Goal: Book appointment/travel/reservation

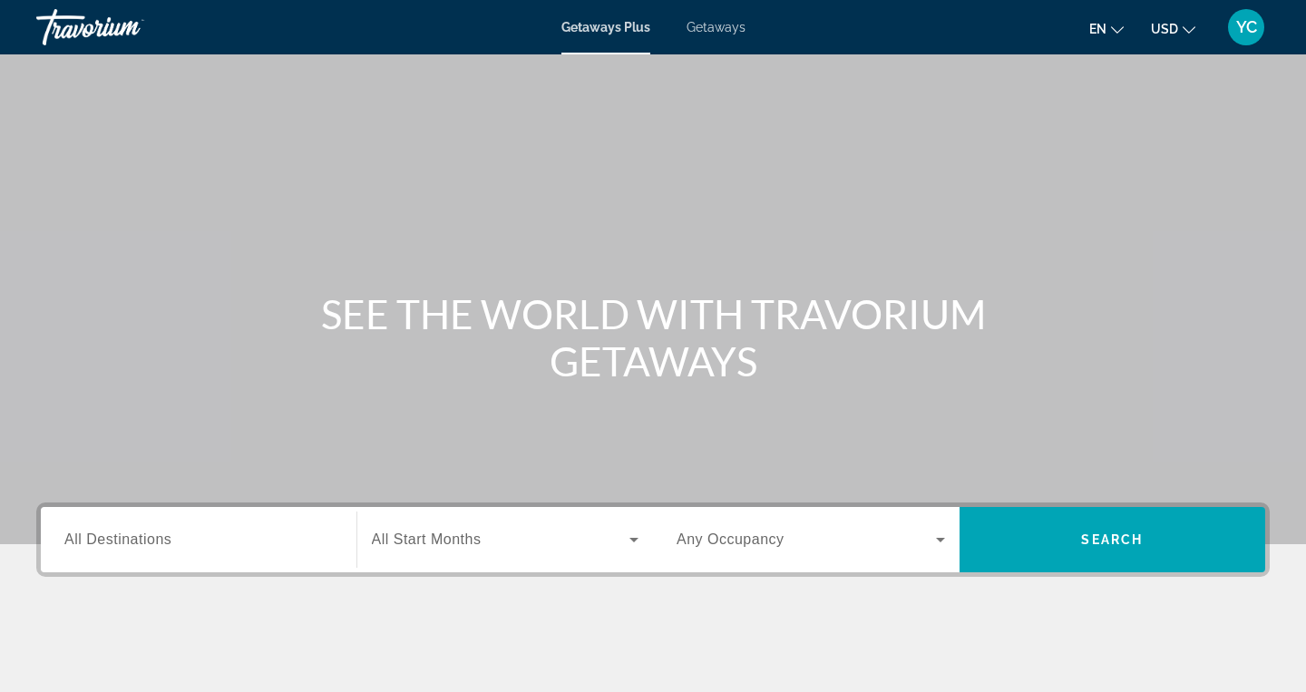
click at [721, 35] on div "Getaways Plus Getaways en English Español Français Italiano Português русский U…" at bounding box center [653, 27] width 1306 height 47
click at [720, 31] on span "Getaways" at bounding box center [716, 27] width 59 height 15
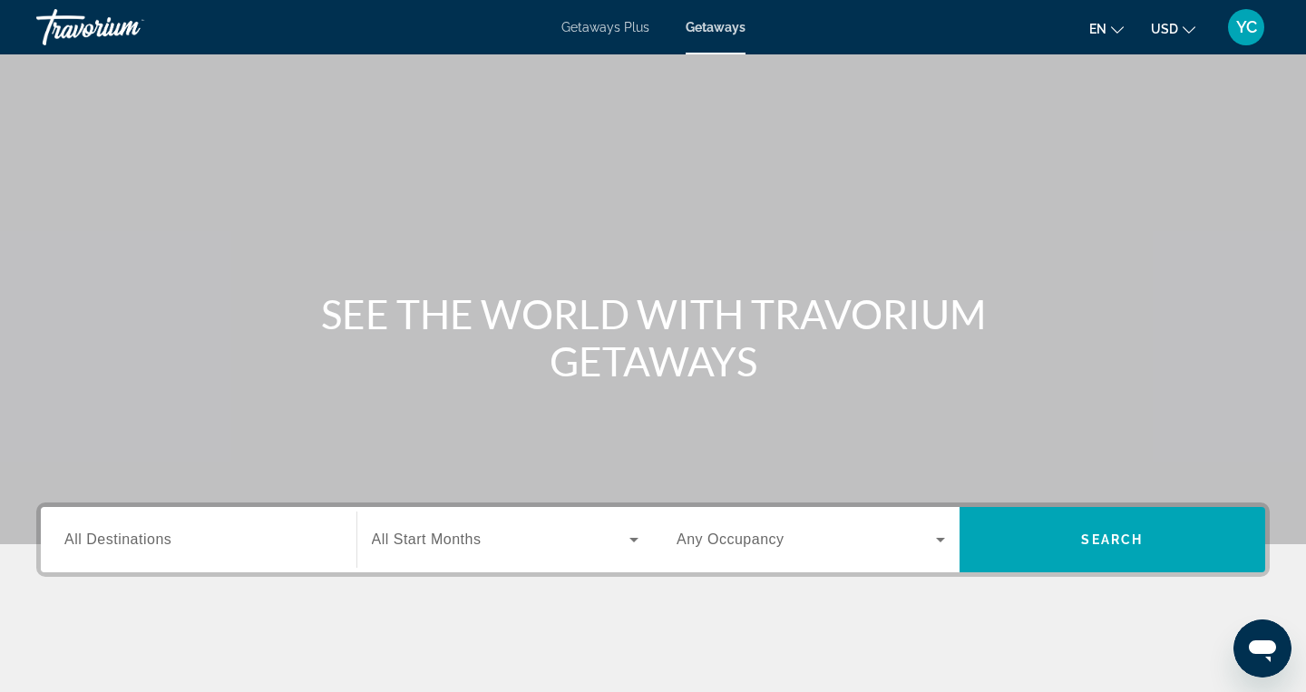
click at [126, 544] on span "All Destinations" at bounding box center [117, 539] width 107 height 15
click at [126, 544] on input "Destination All Destinations" at bounding box center [198, 541] width 269 height 22
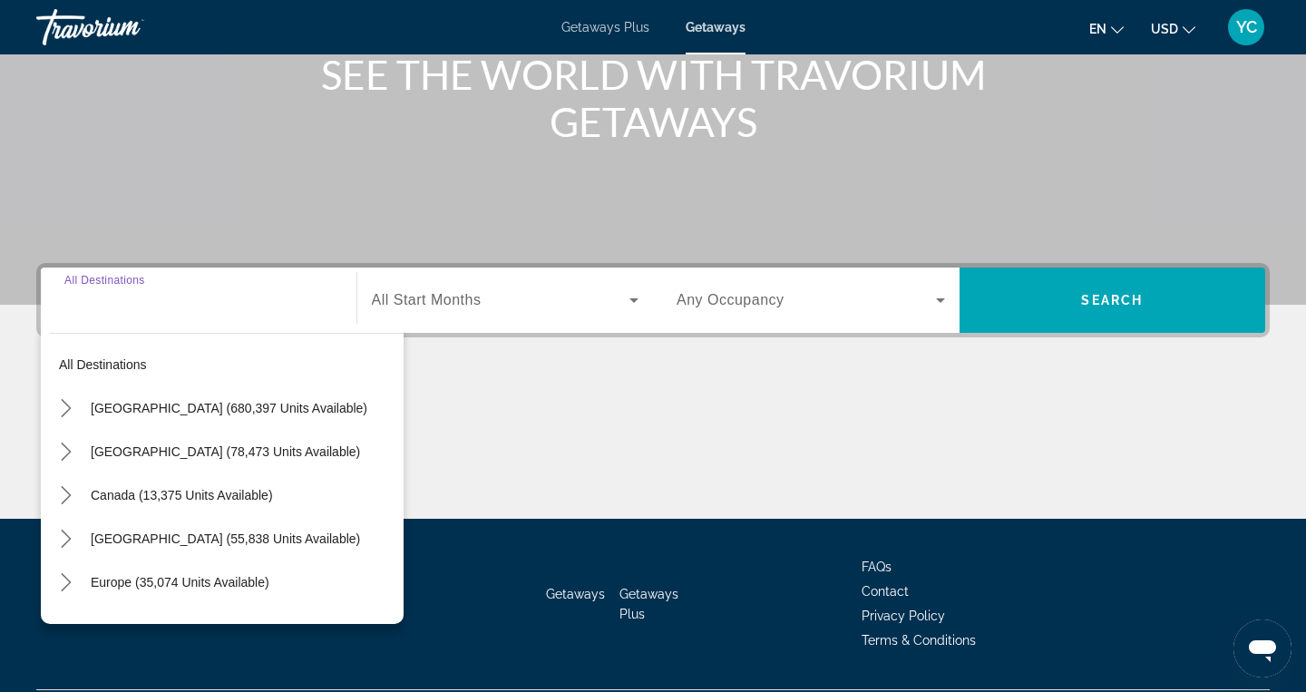
scroll to position [288, 0]
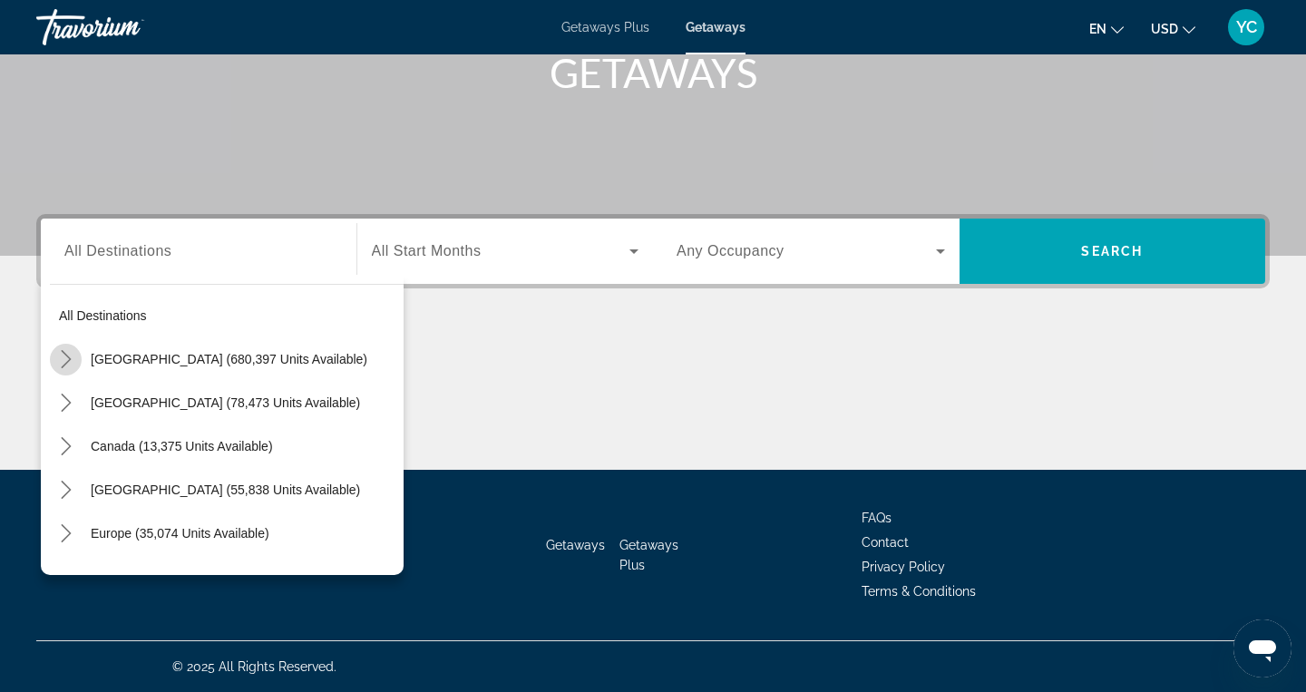
click at [73, 364] on icon "Toggle United States (680,397 units available) submenu" at bounding box center [66, 359] width 18 height 18
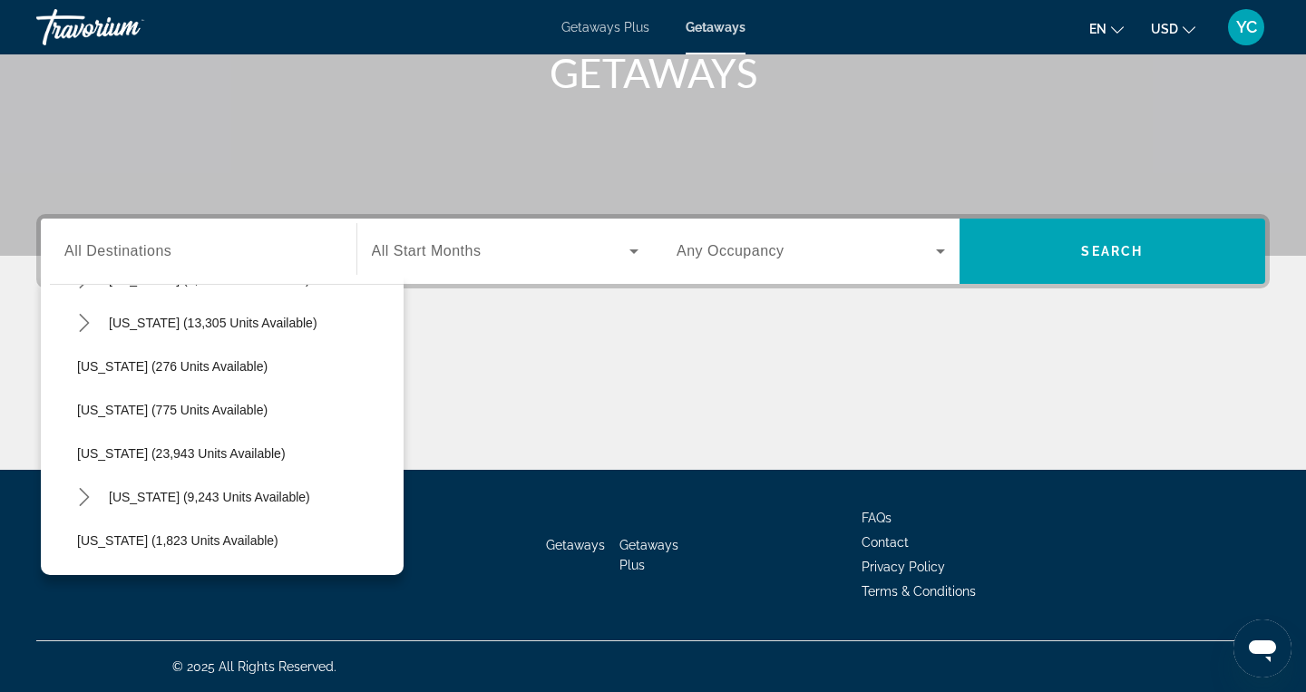
scroll to position [1266, 0]
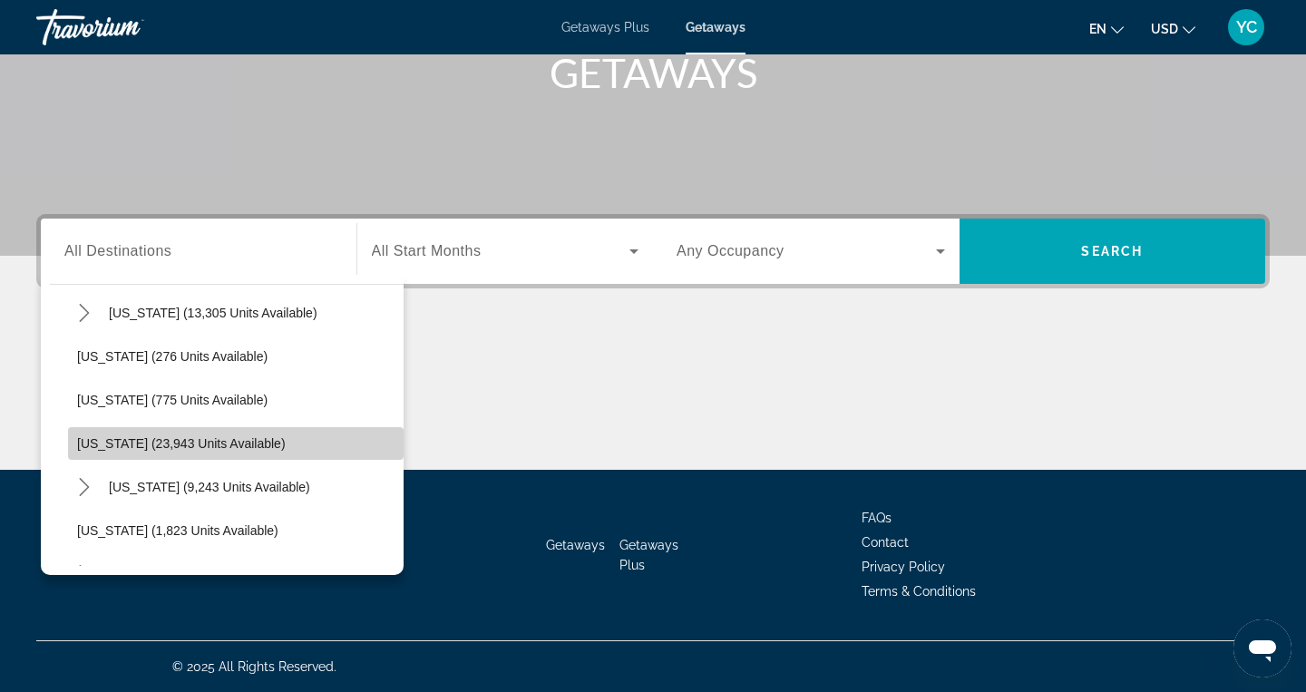
click at [164, 435] on span "Select destination: Oregon (23,943 units available)" at bounding box center [236, 444] width 336 height 44
type input "**********"
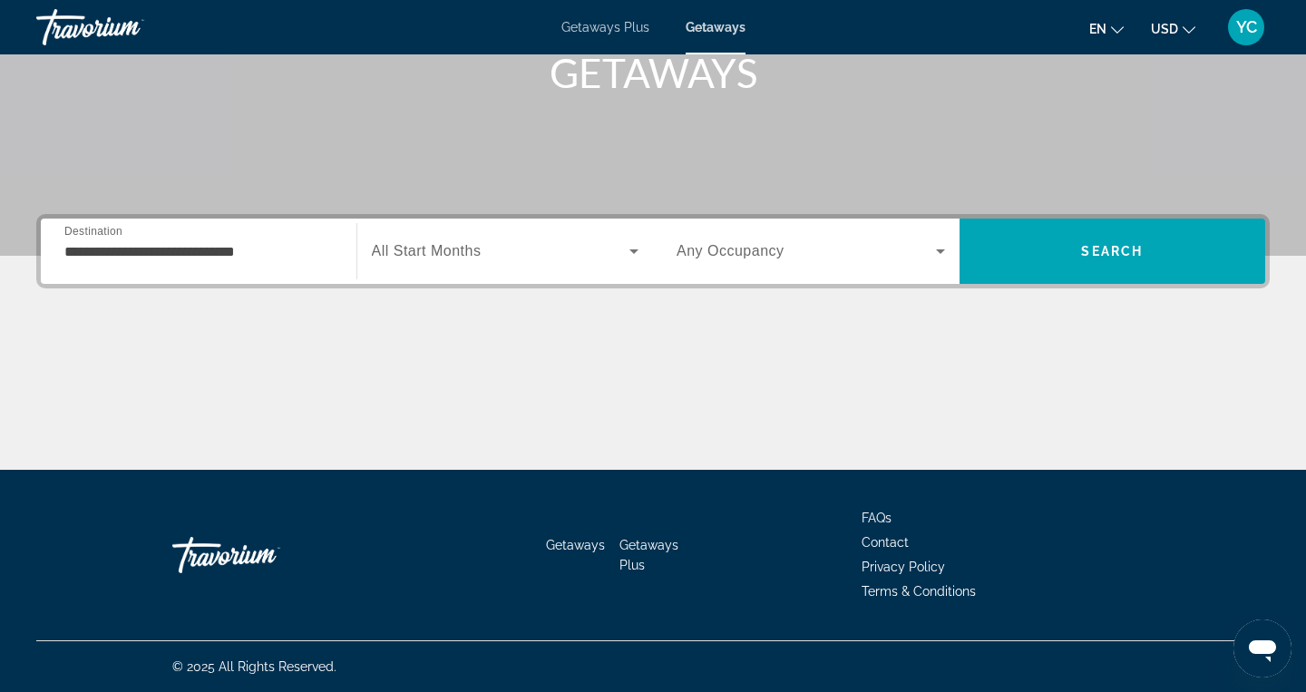
click at [443, 246] on span "All Start Months" at bounding box center [427, 250] width 110 height 15
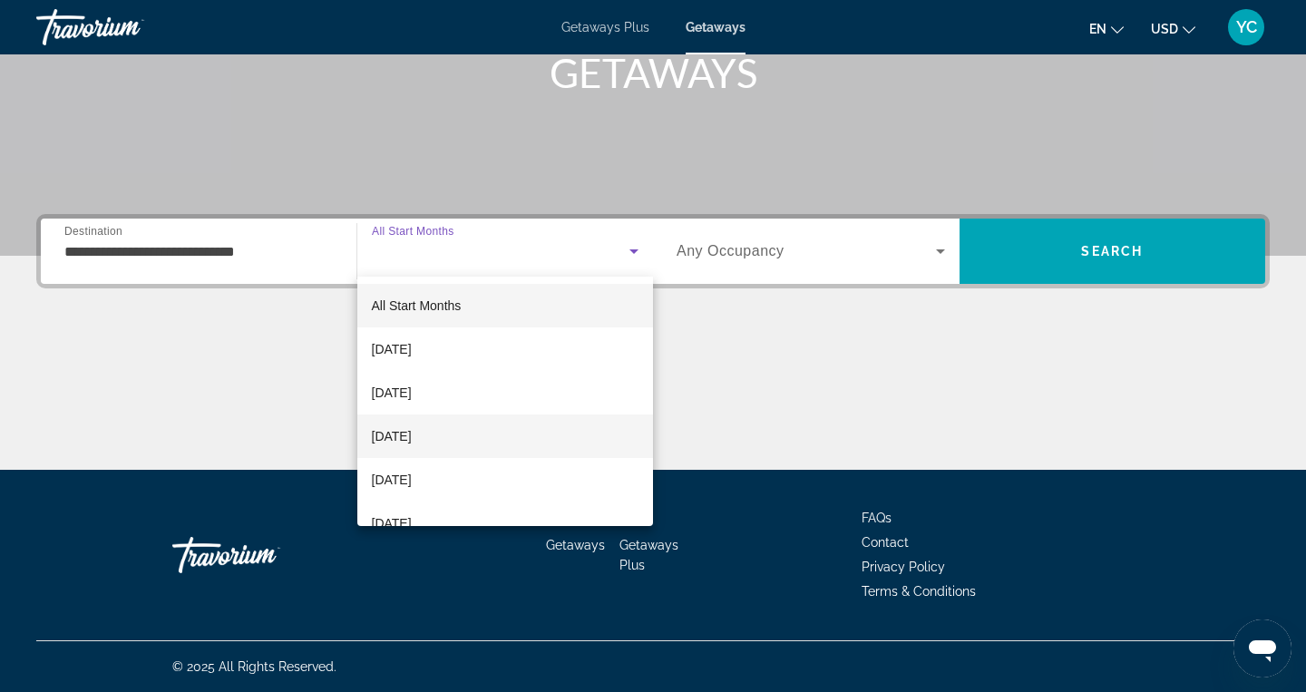
click at [440, 455] on mat-option "[DATE]" at bounding box center [505, 437] width 297 height 44
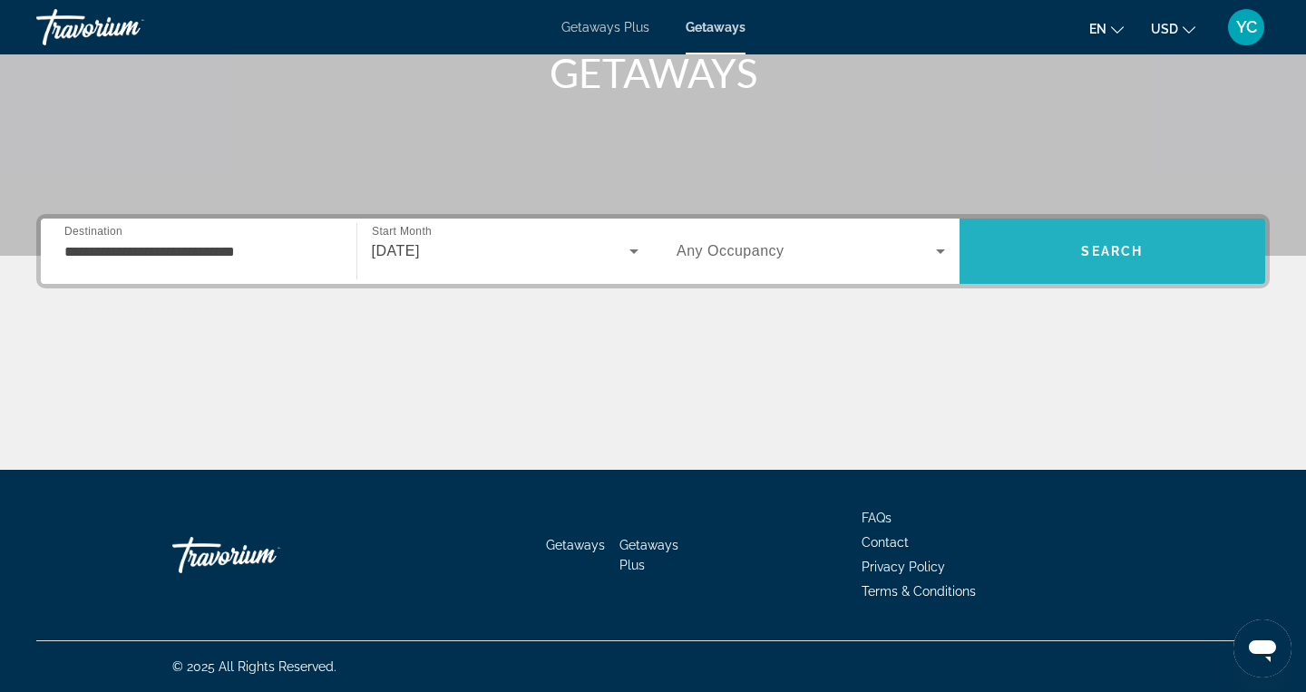
click at [1016, 255] on span "Search" at bounding box center [1113, 252] width 307 height 44
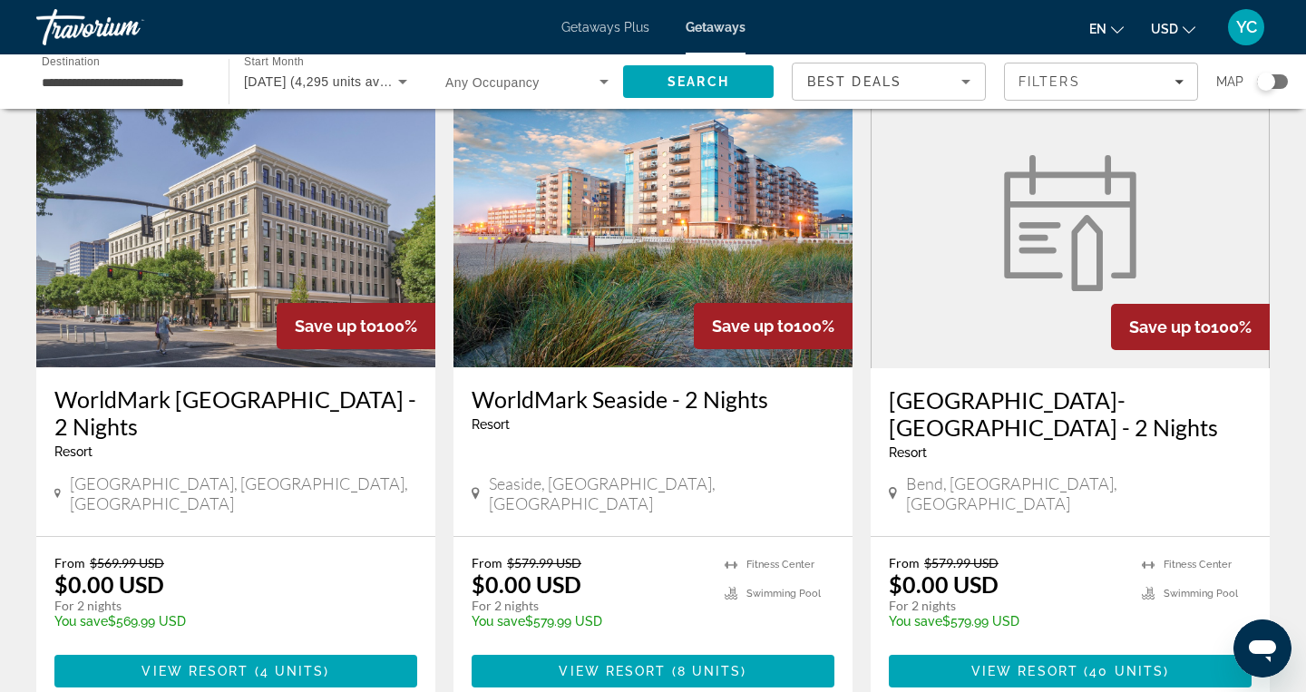
scroll to position [102, 0]
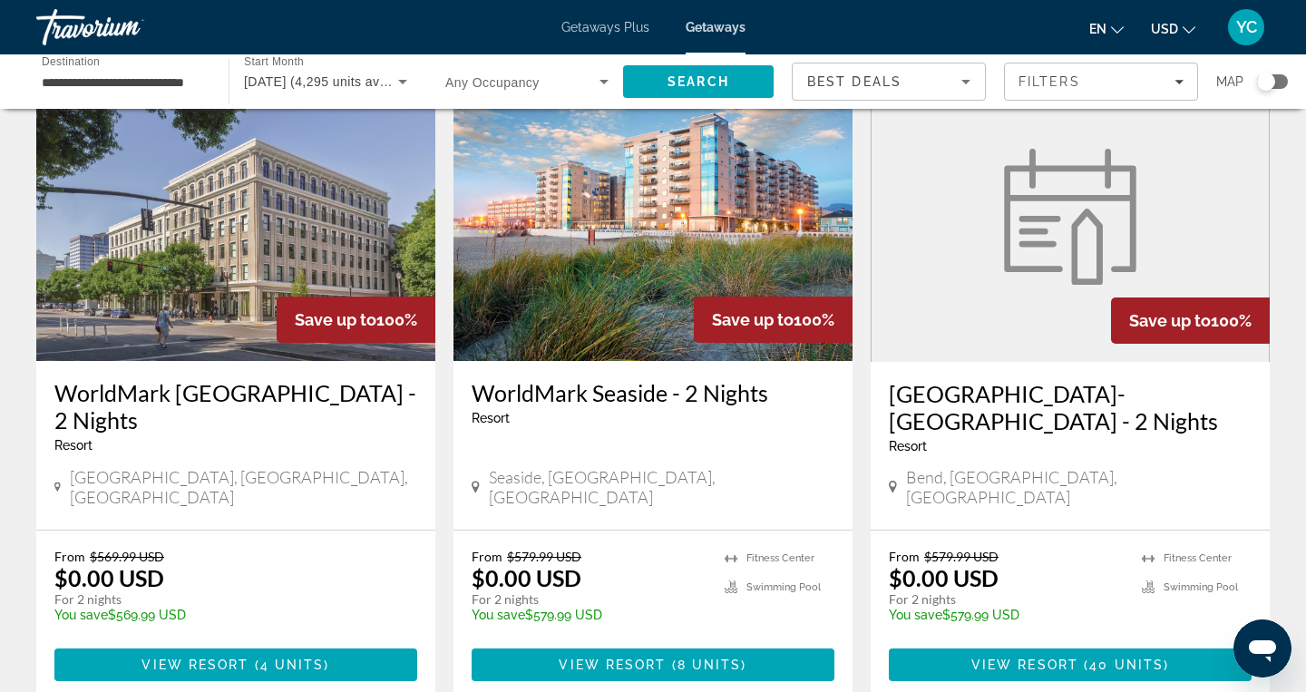
click at [696, 257] on img "Main content" at bounding box center [653, 216] width 399 height 290
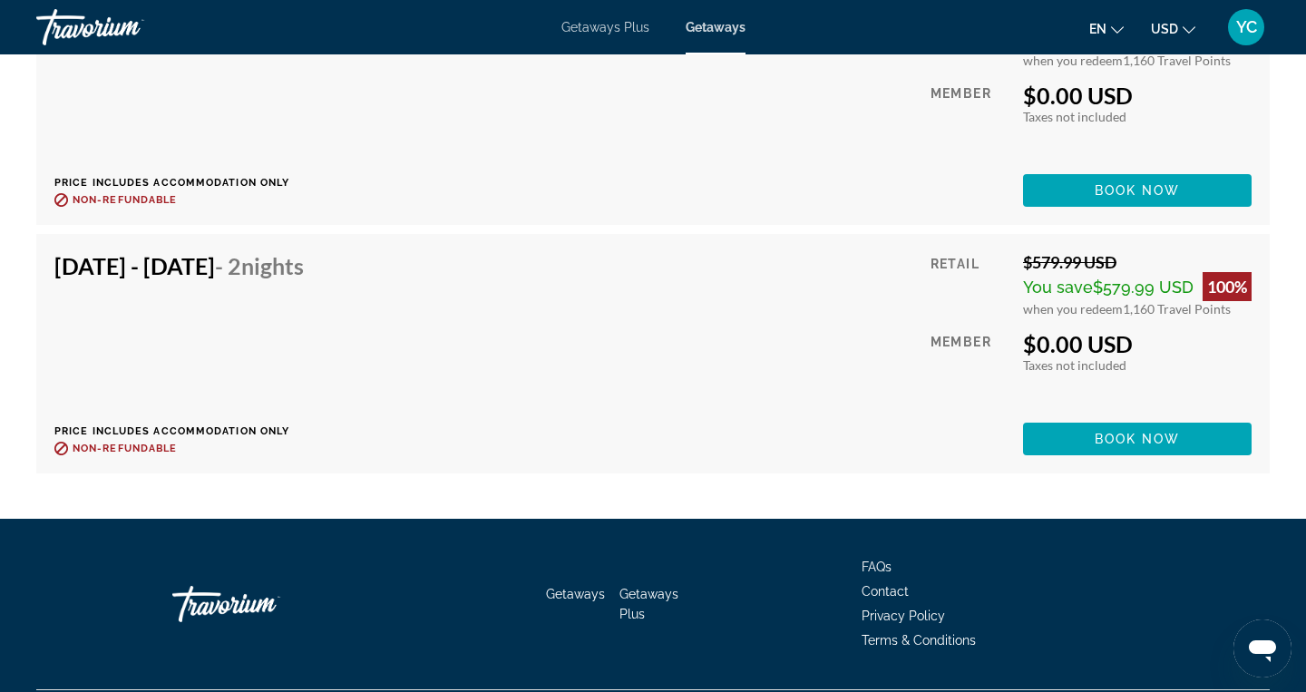
scroll to position [4123, 0]
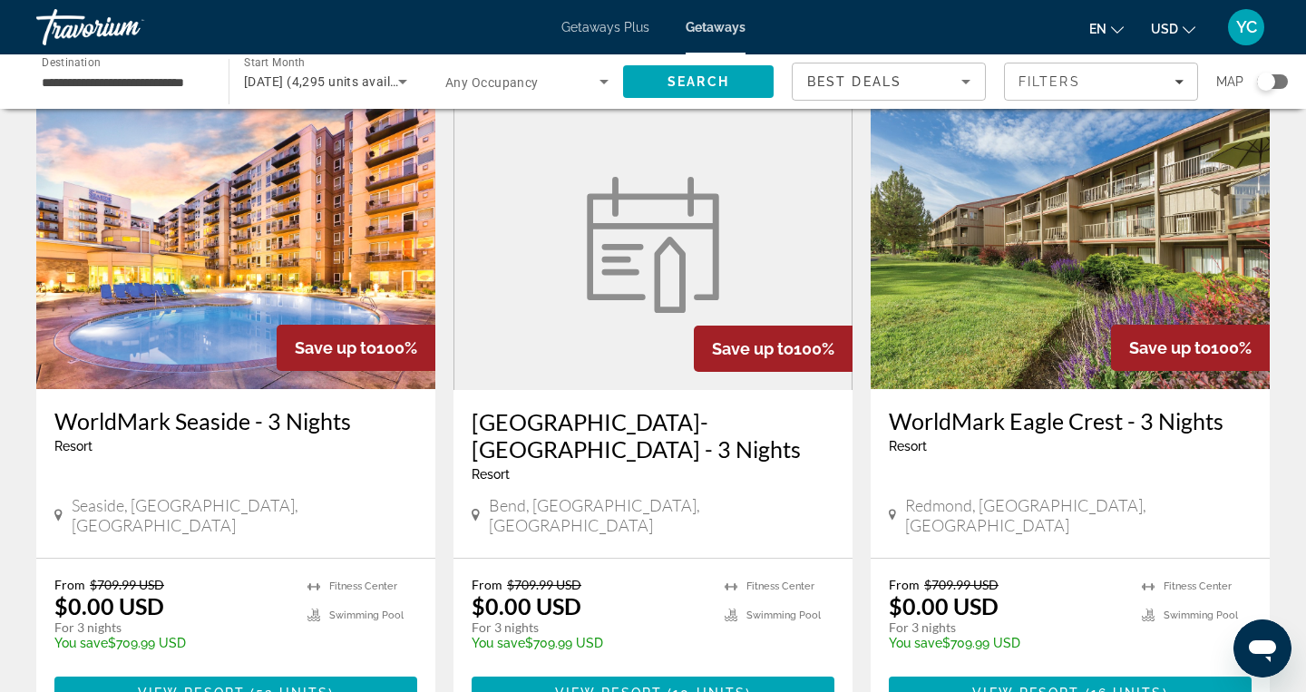
scroll to position [1406, 0]
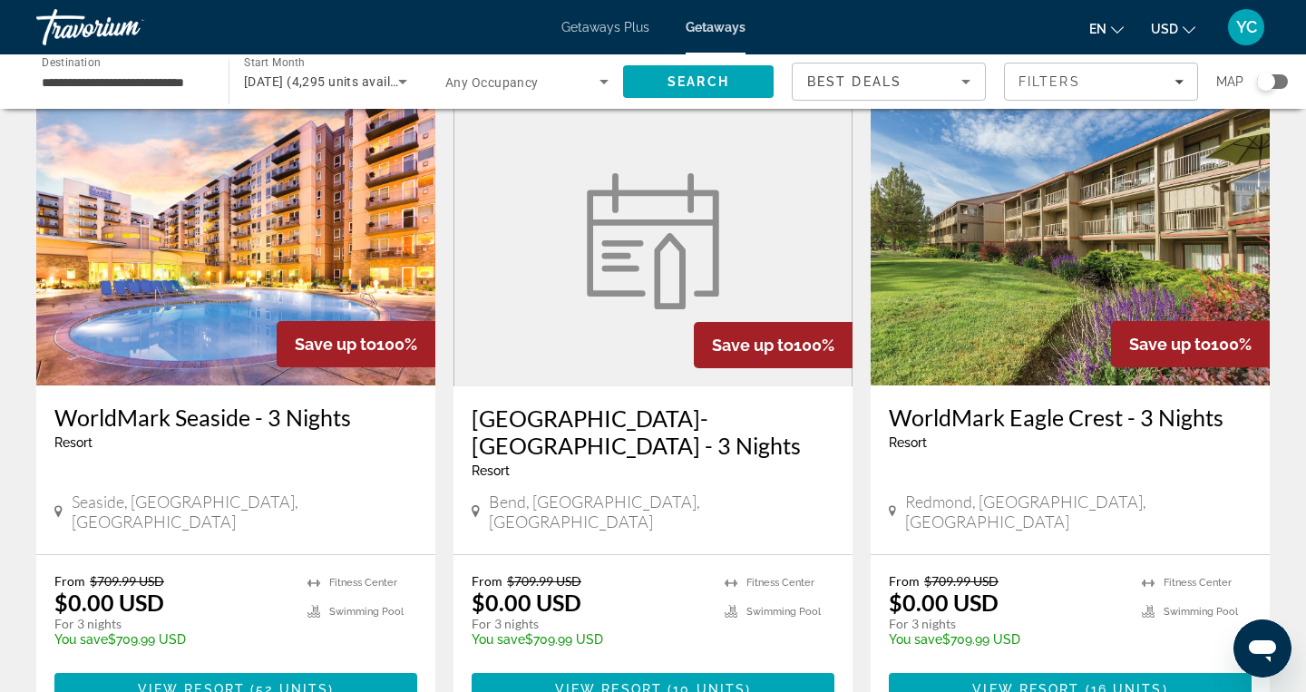
click at [260, 249] on img "Main content" at bounding box center [235, 240] width 399 height 290
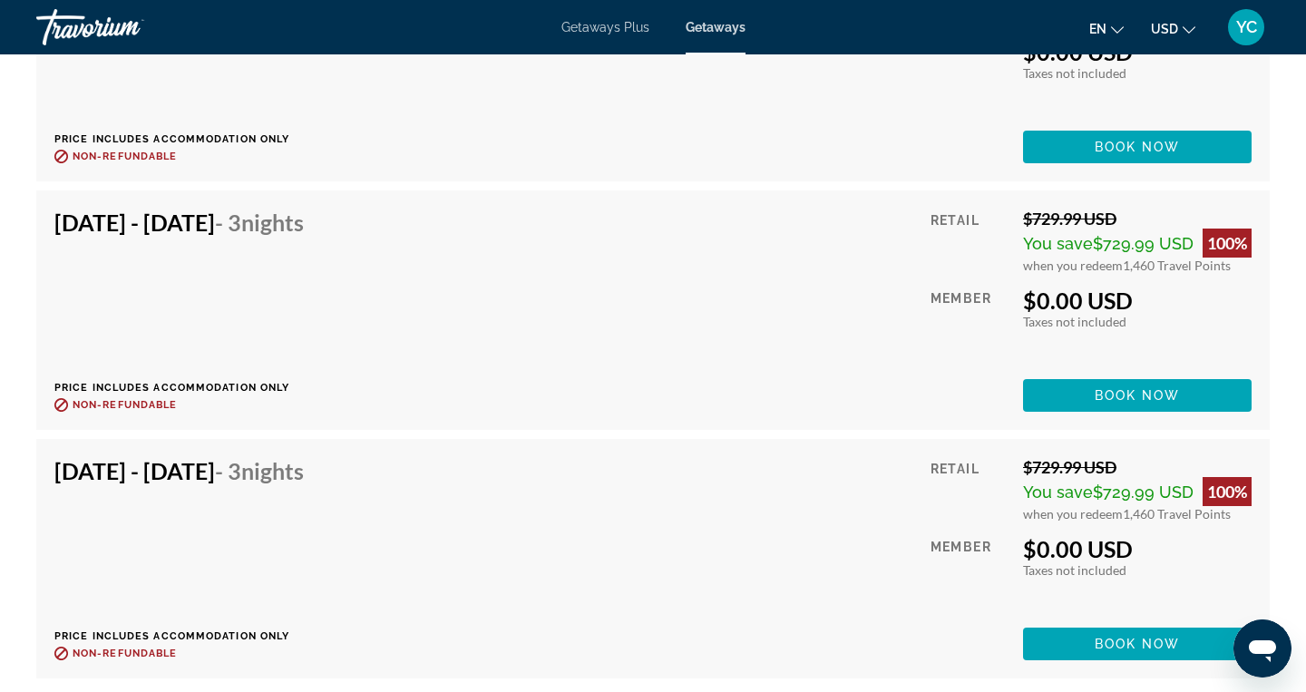
scroll to position [6020, 0]
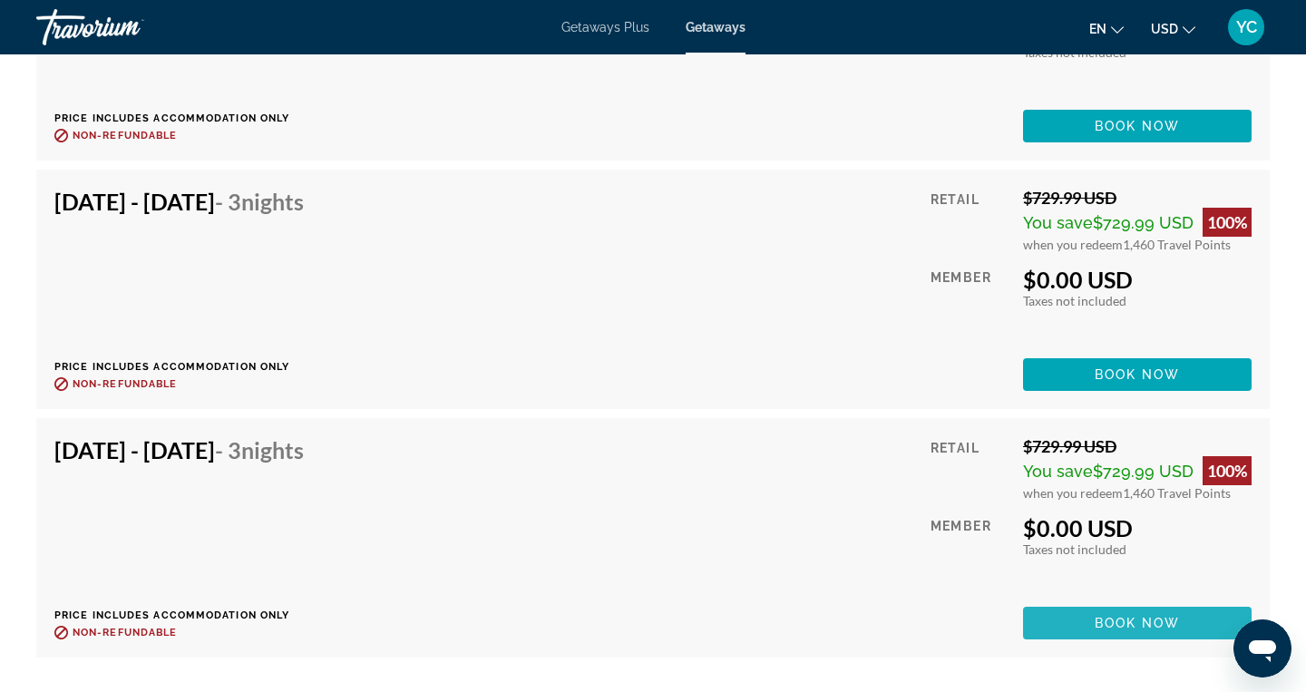
click at [1142, 618] on span "Main content" at bounding box center [1137, 623] width 229 height 44
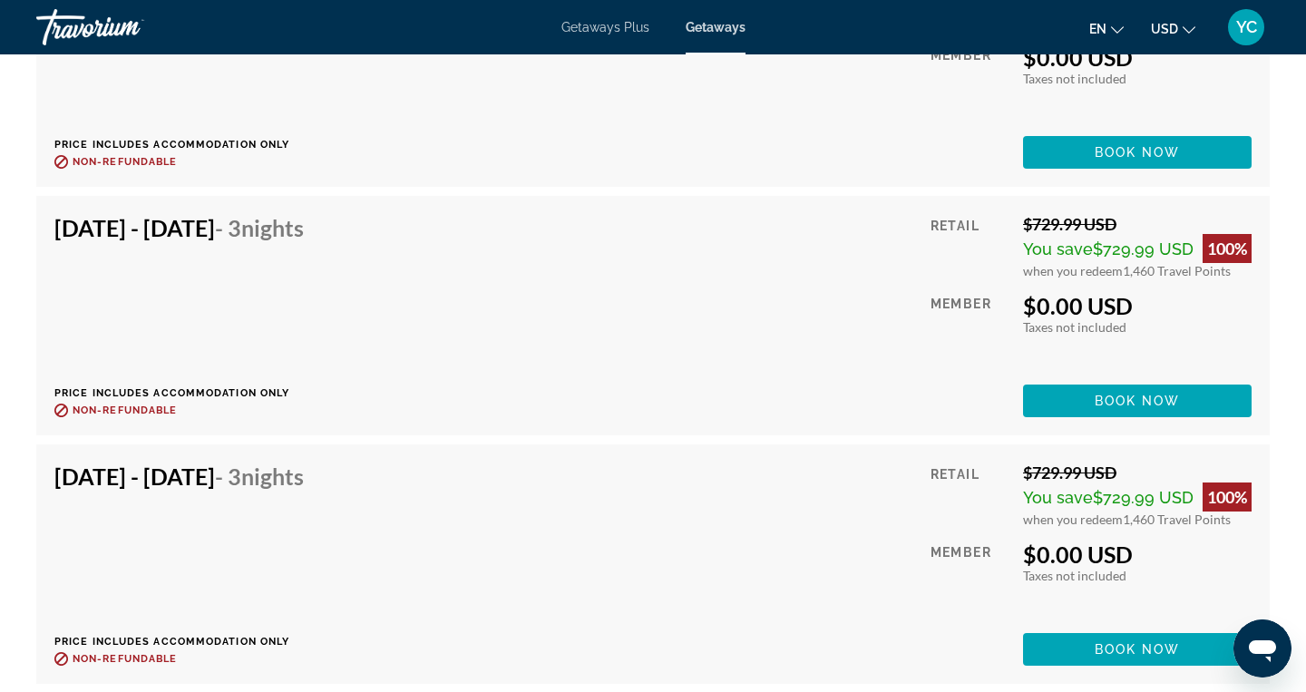
scroll to position [6006, 0]
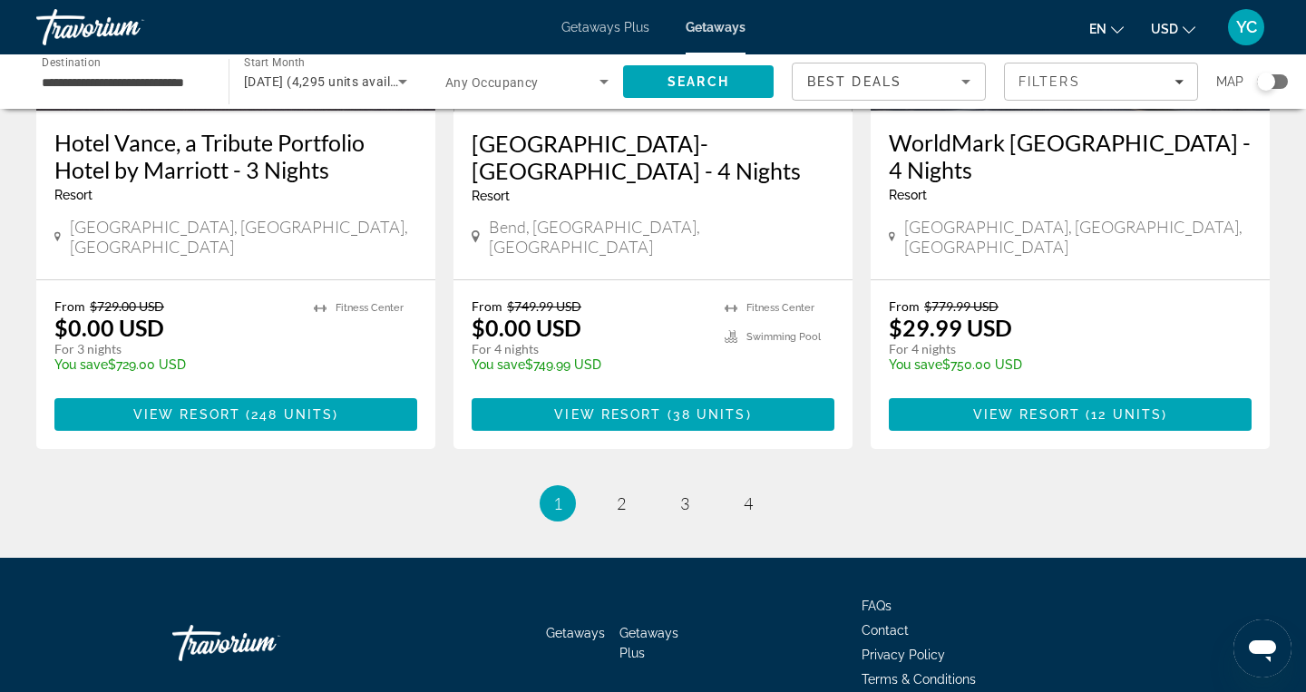
scroll to position [2354, 0]
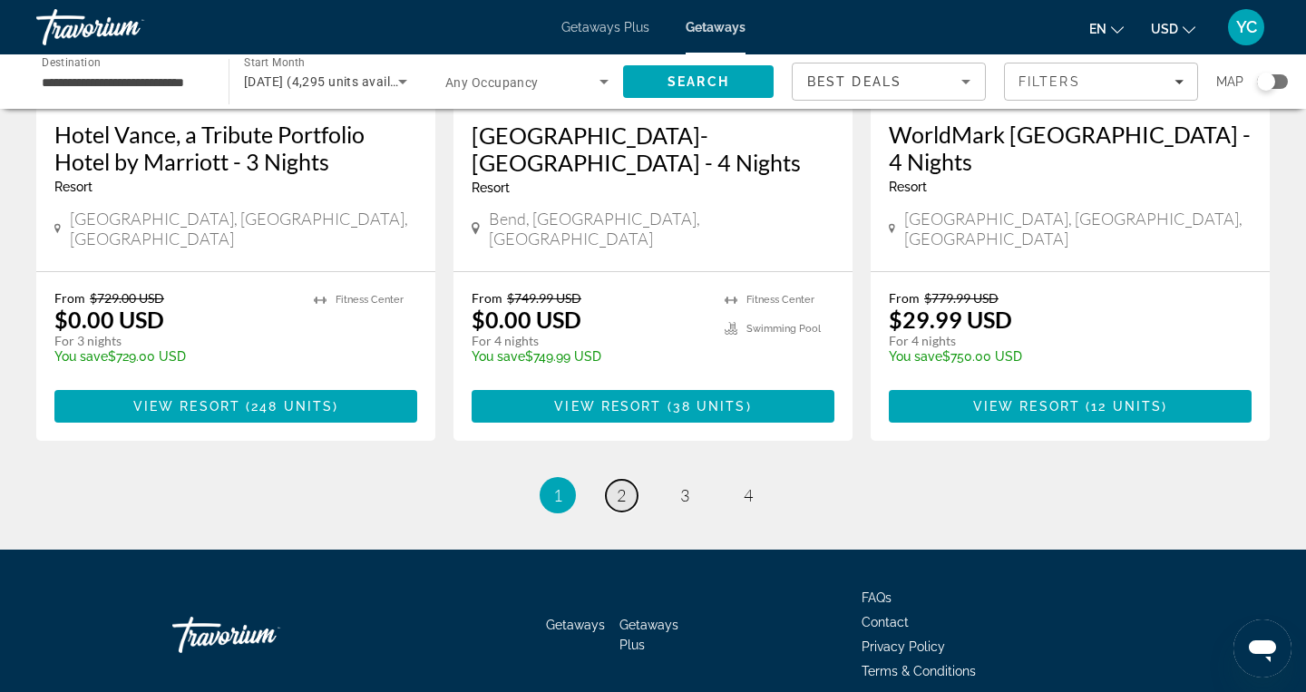
click at [626, 480] on link "page 2" at bounding box center [622, 496] width 32 height 32
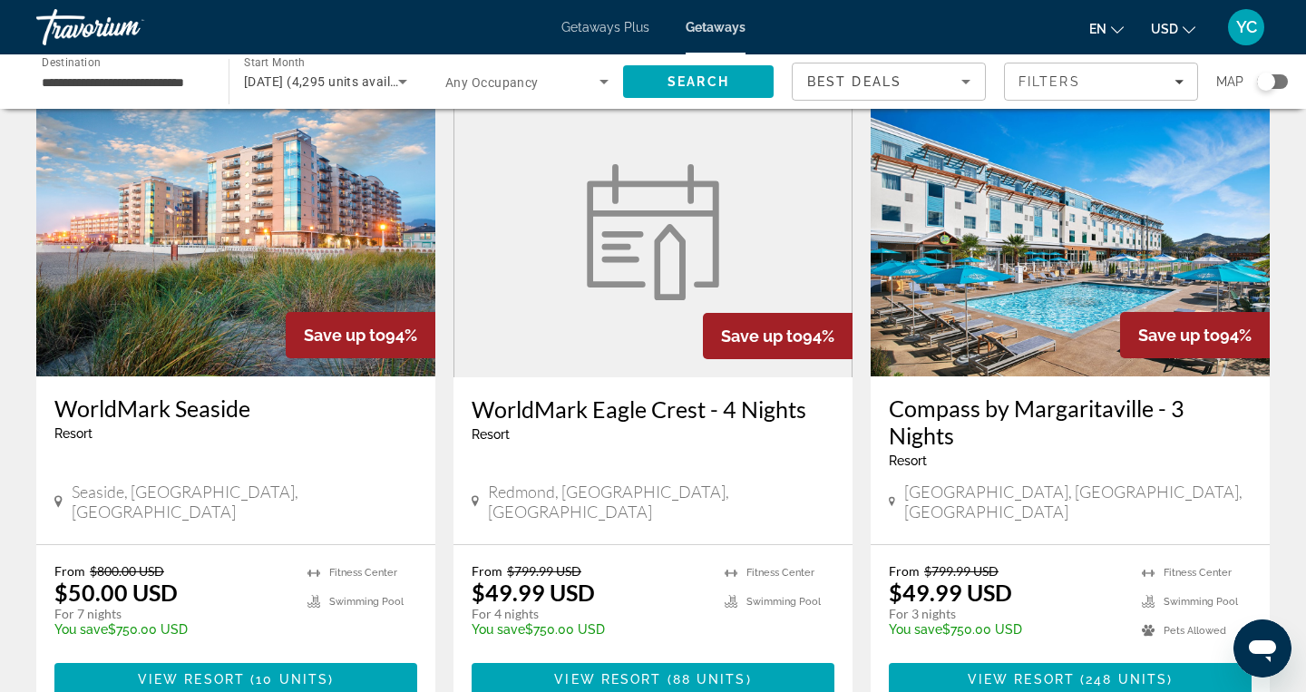
scroll to position [88, 0]
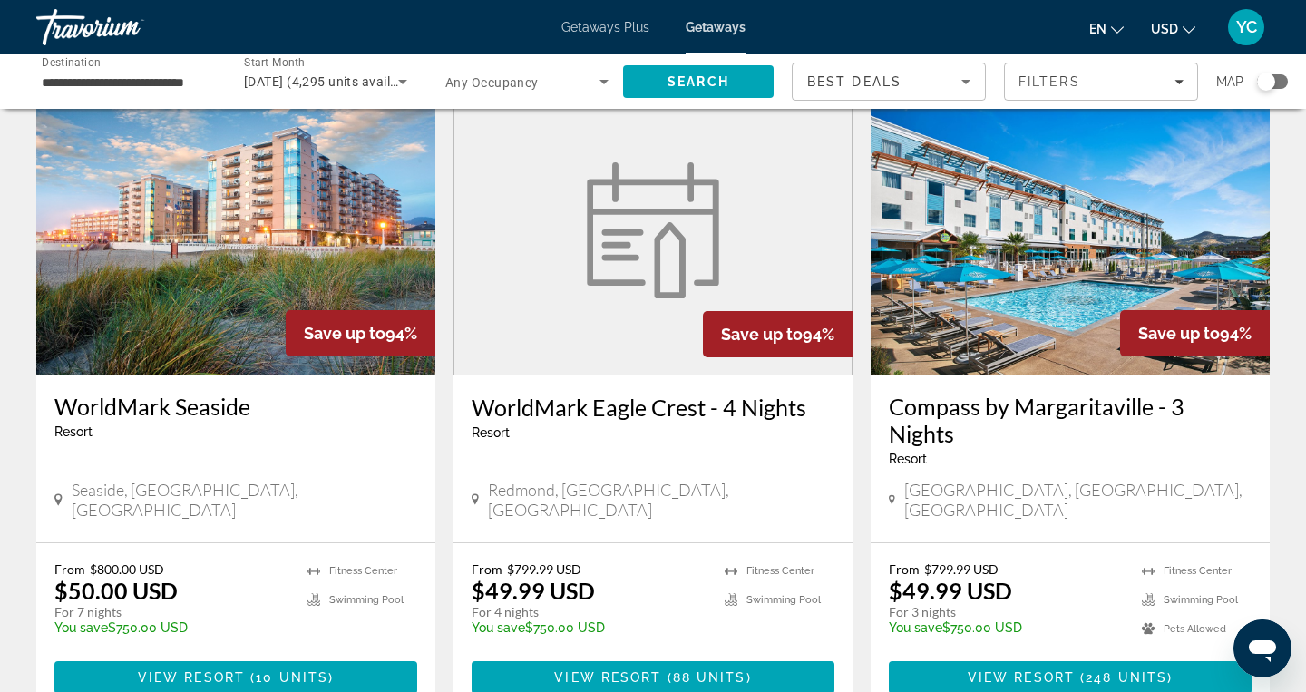
click at [227, 288] on img "Main content" at bounding box center [235, 229] width 399 height 290
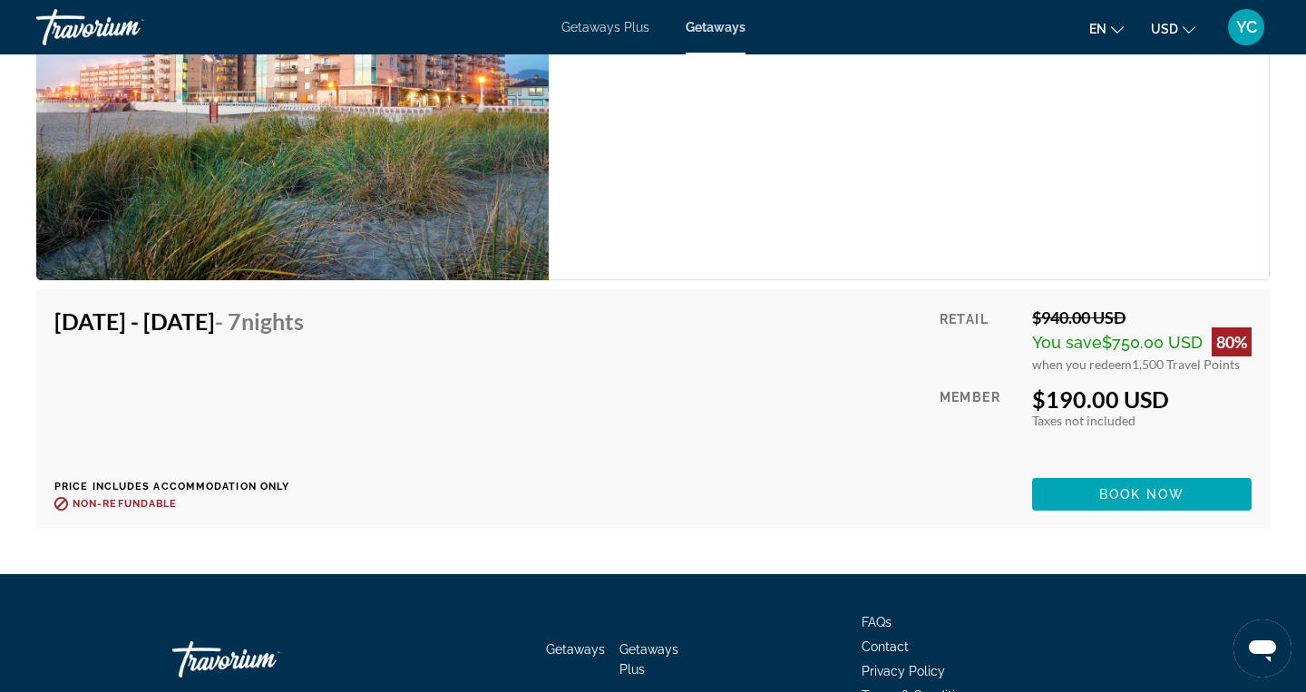
scroll to position [5424, 0]
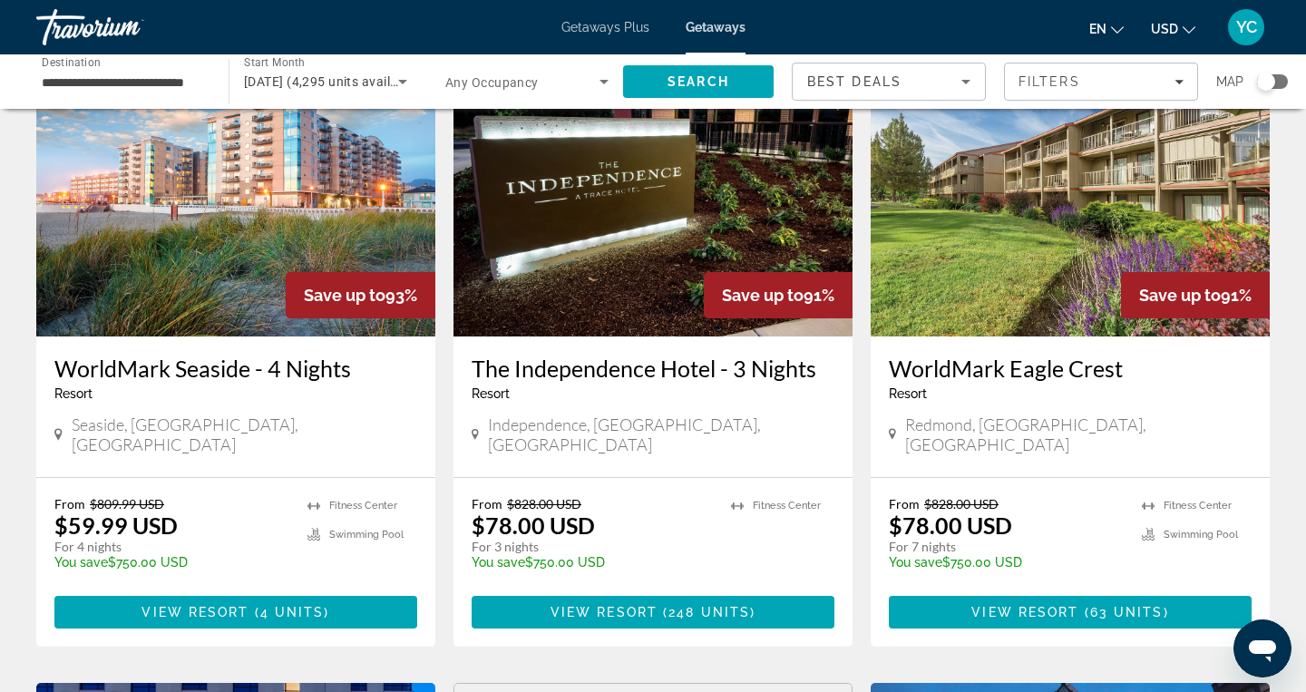
scroll to position [806, 0]
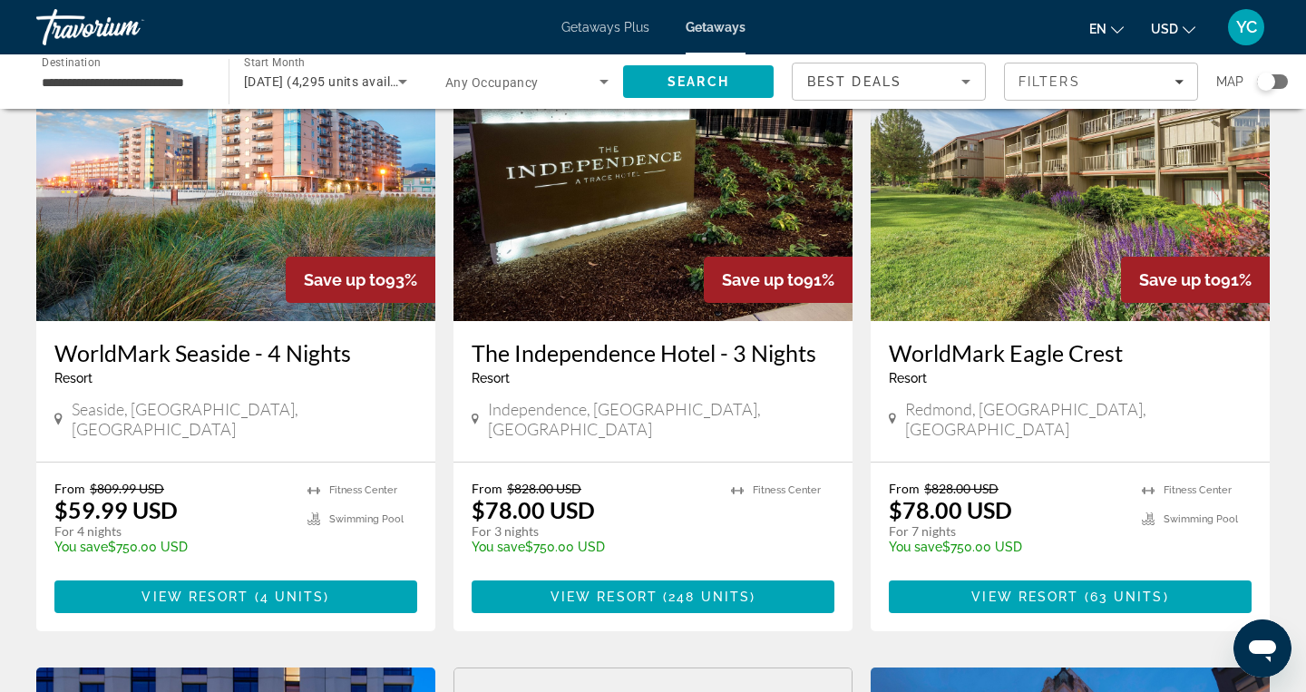
click at [250, 181] on img "Main content" at bounding box center [235, 176] width 399 height 290
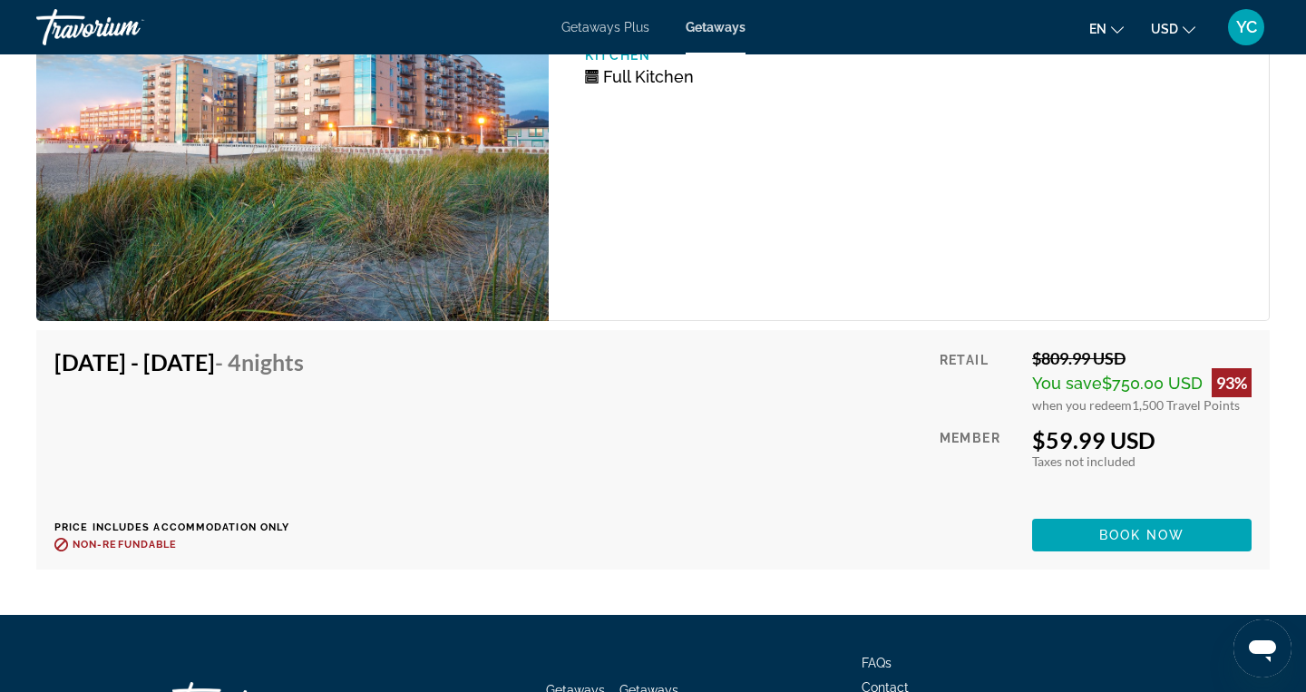
scroll to position [3875, 0]
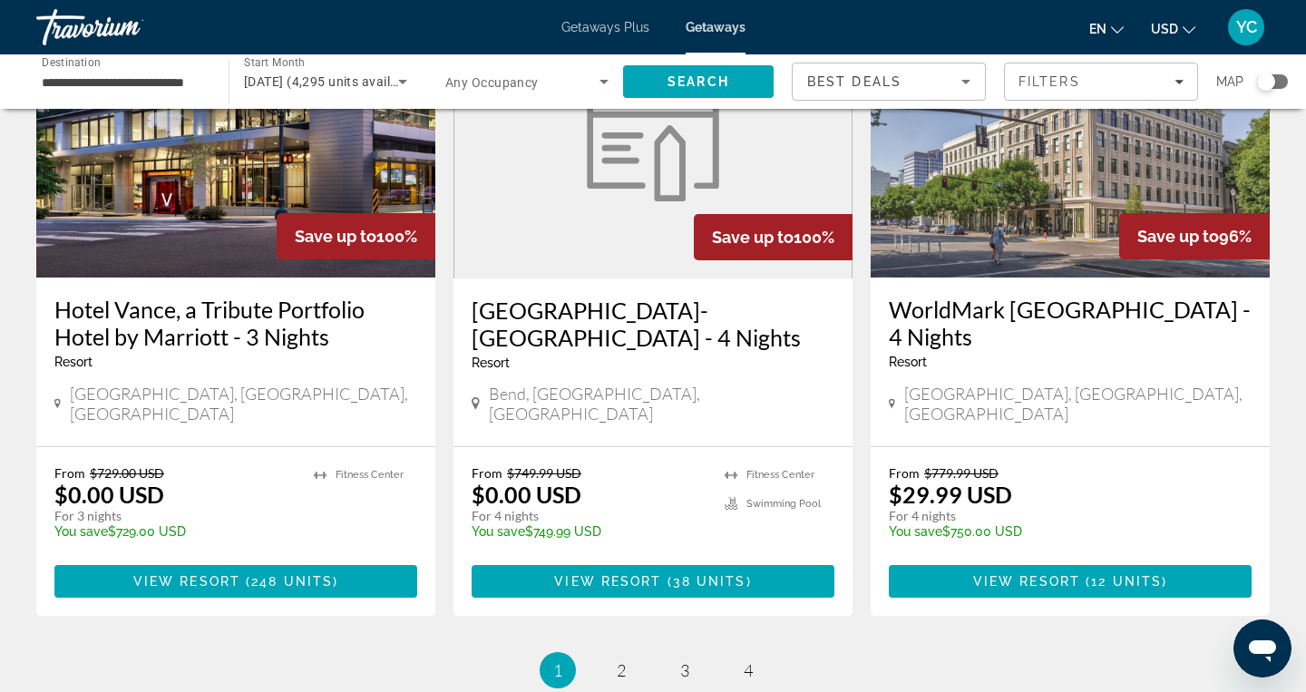
scroll to position [2354, 0]
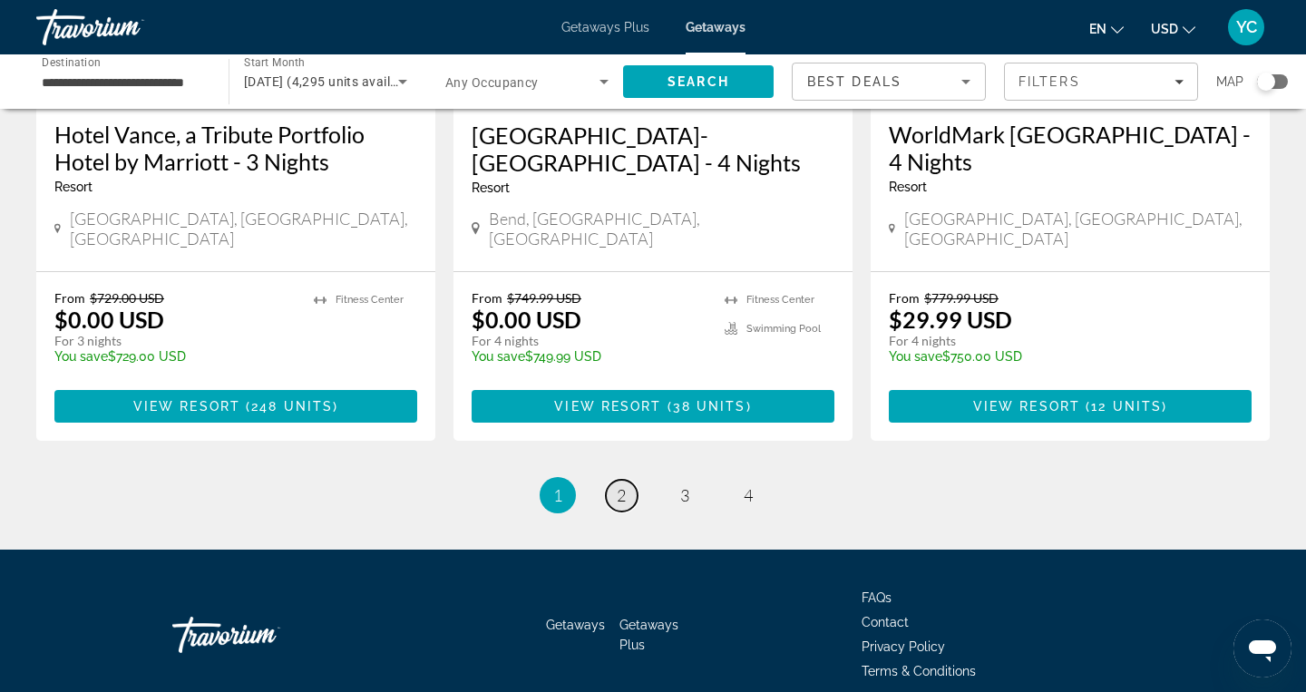
click at [614, 480] on link "page 2" at bounding box center [622, 496] width 32 height 32
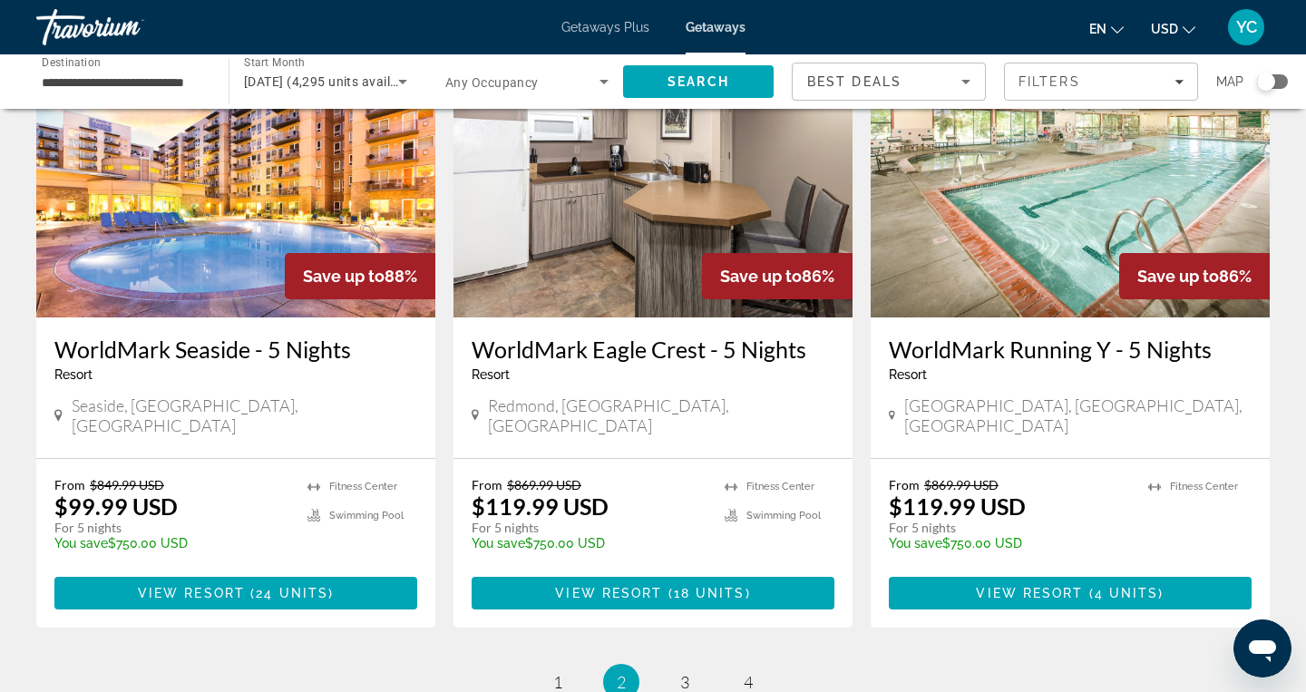
scroll to position [2087, 0]
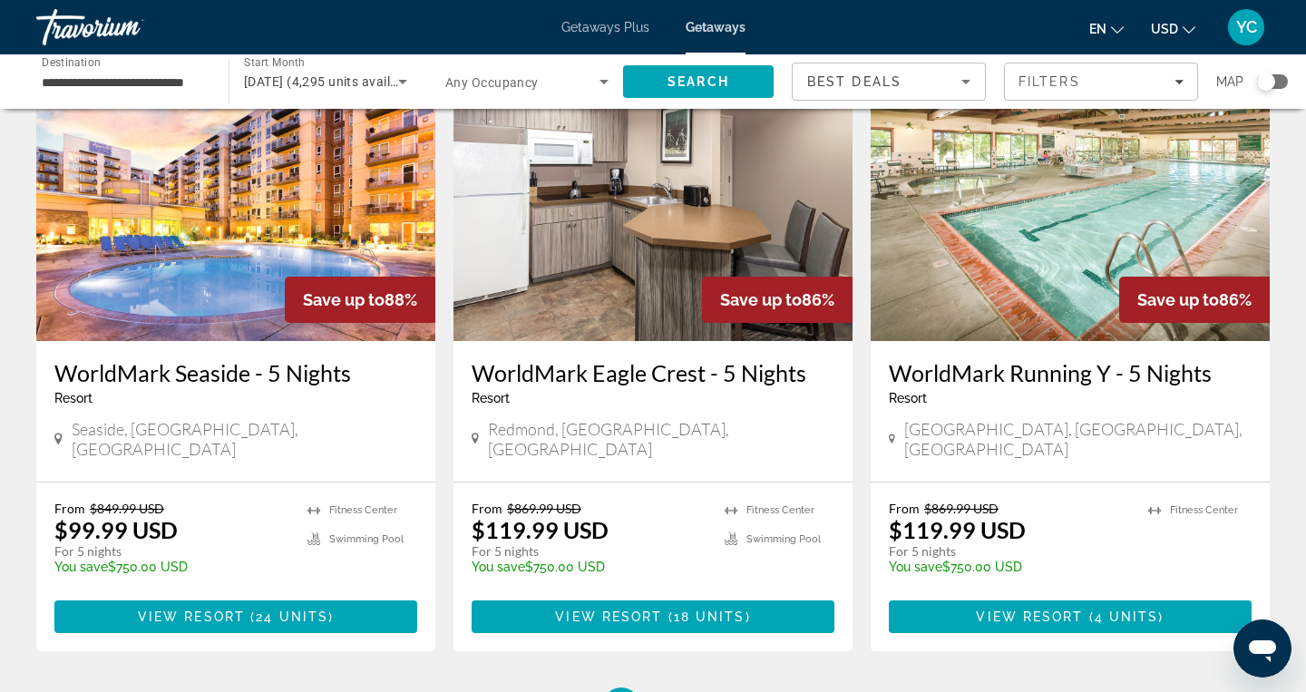
click at [272, 239] on img "Main content" at bounding box center [235, 196] width 399 height 290
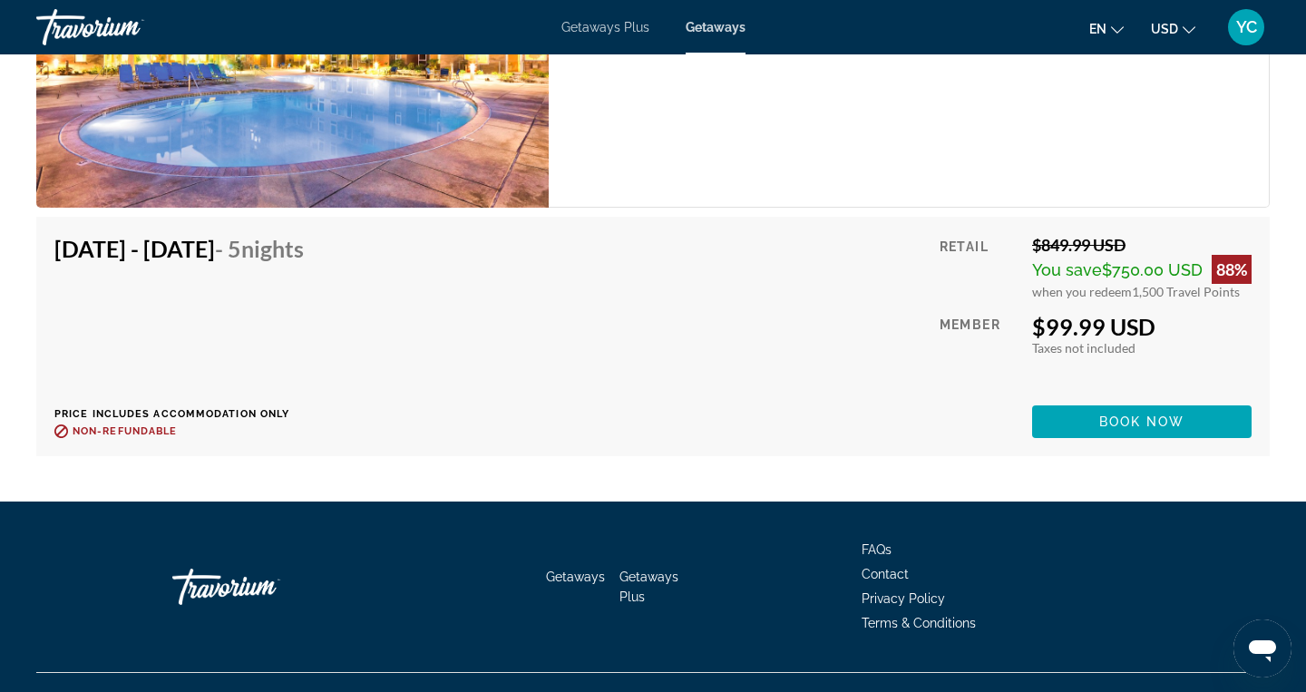
scroll to position [6769, 0]
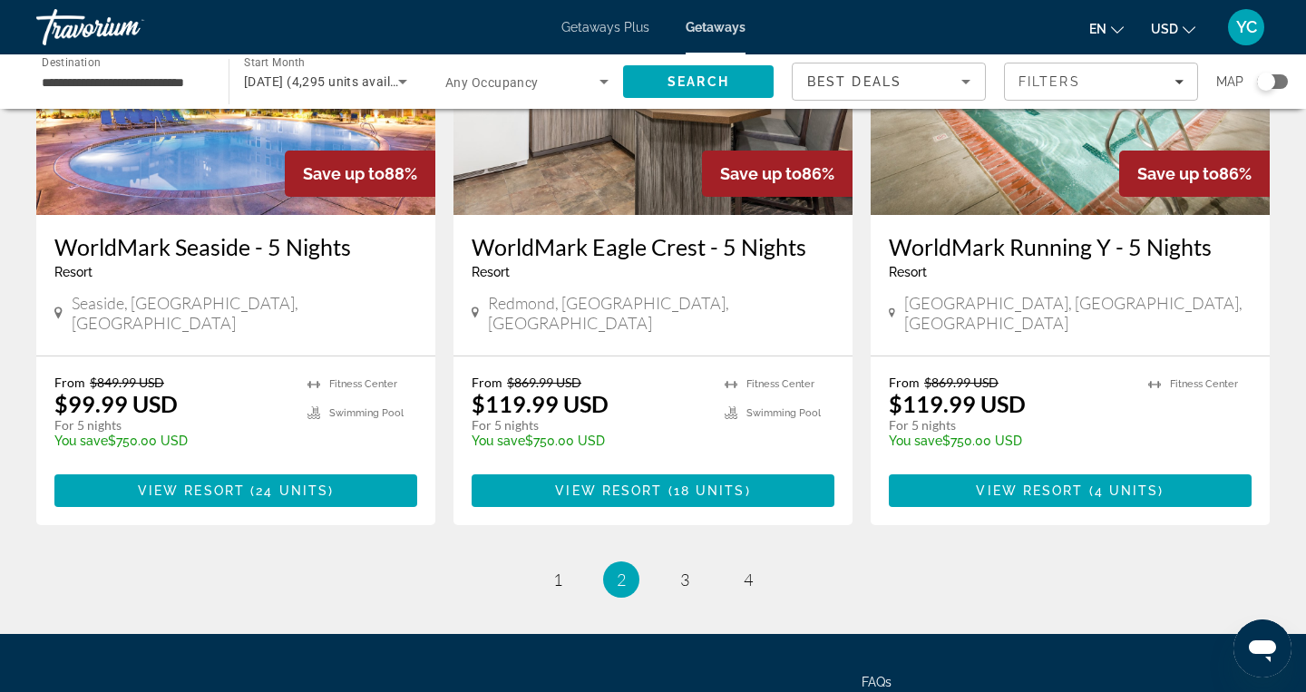
scroll to position [2271, 0]
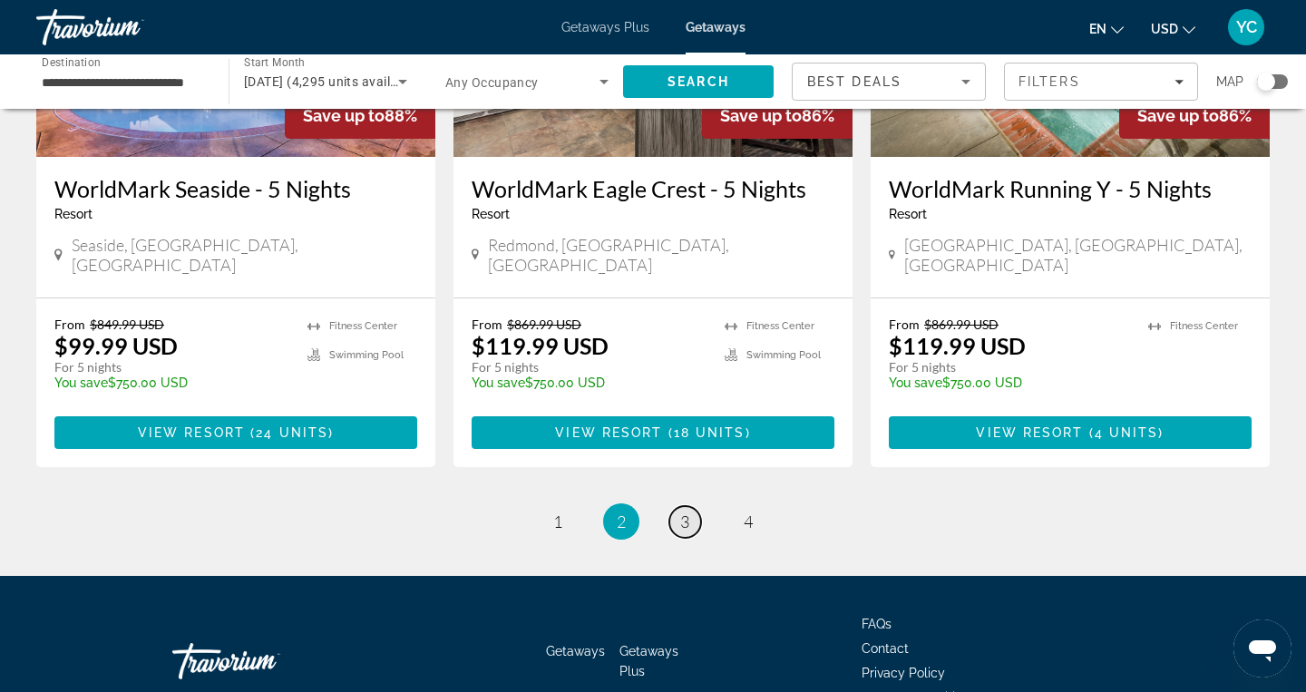
click at [689, 506] on link "page 3" at bounding box center [686, 522] width 32 height 32
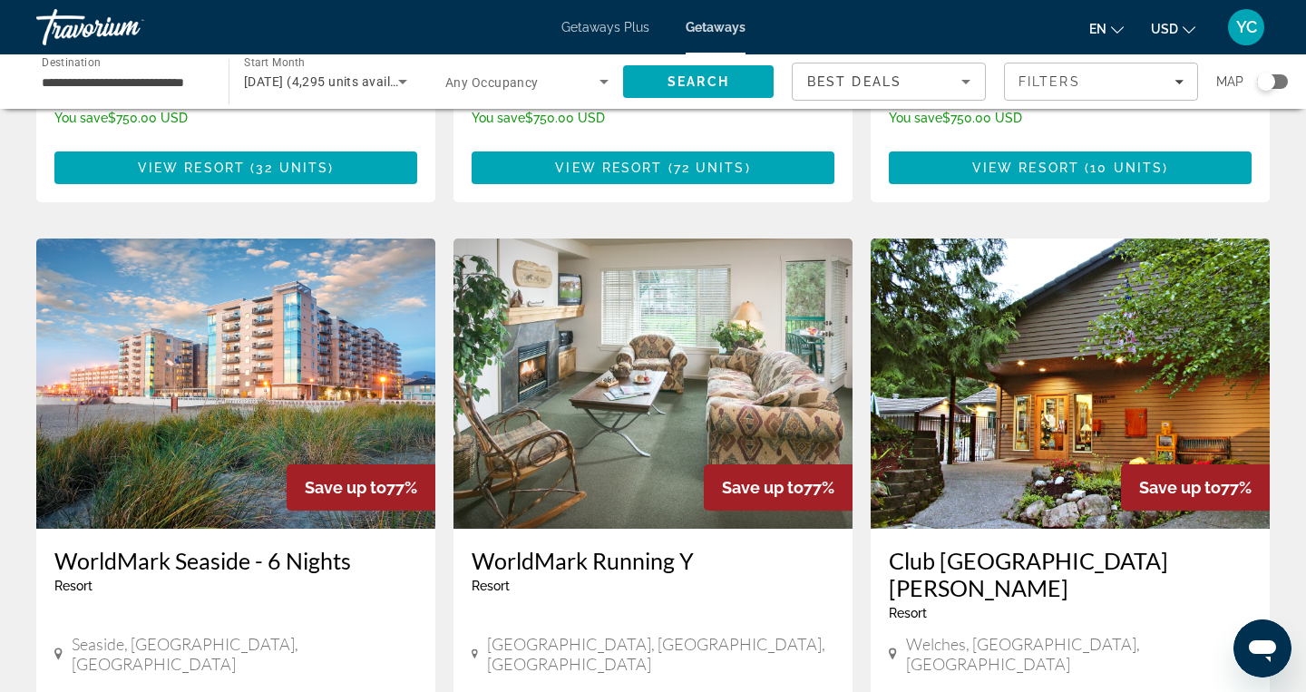
scroll to position [1318, 0]
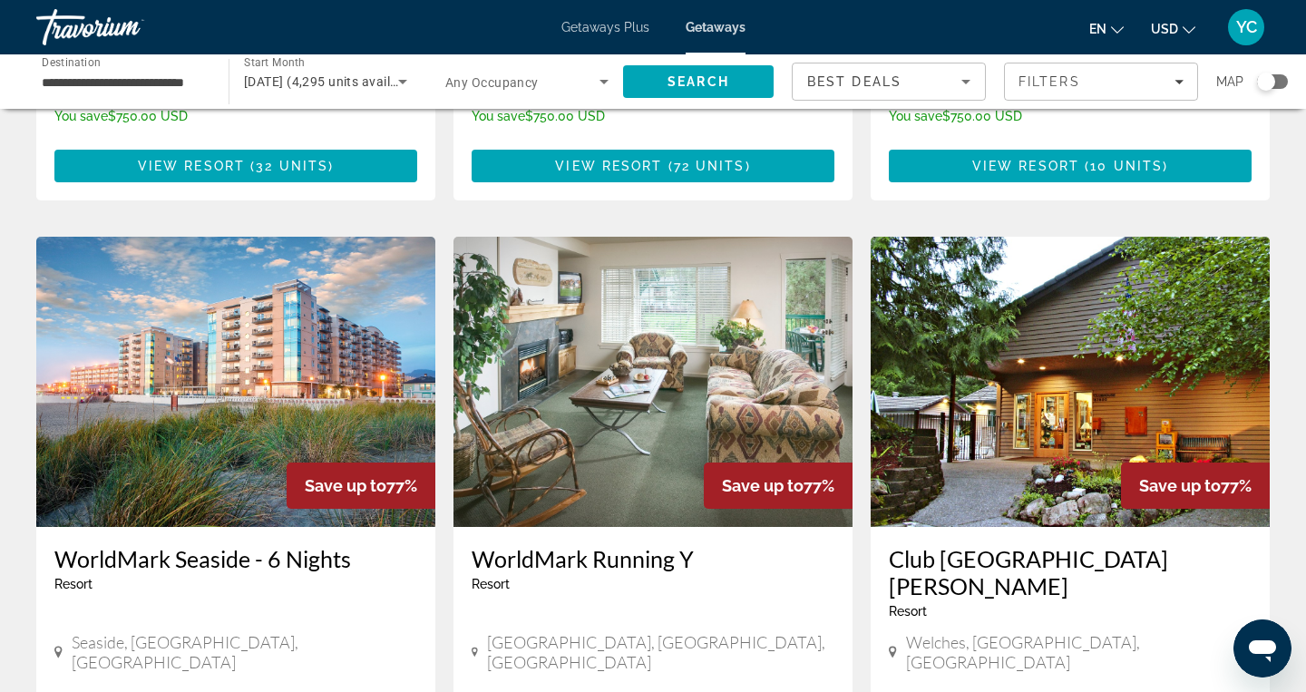
click at [115, 315] on img "Main content" at bounding box center [235, 382] width 399 height 290
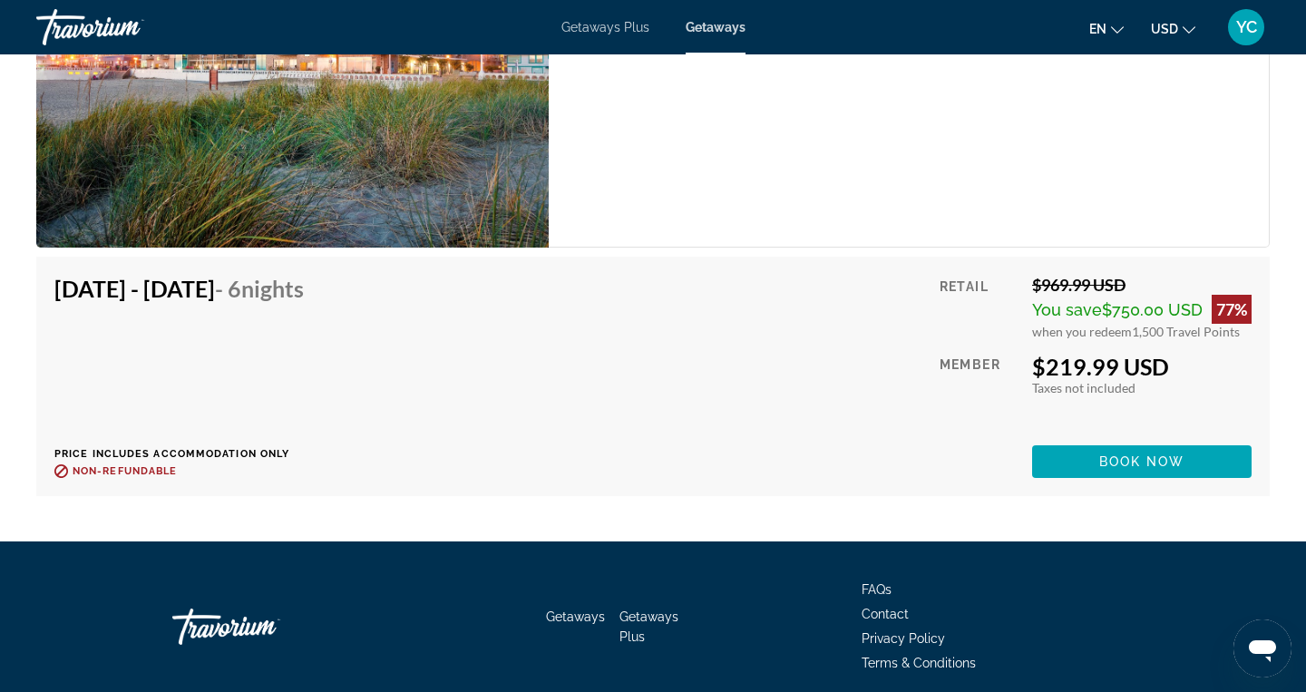
scroll to position [3827, 0]
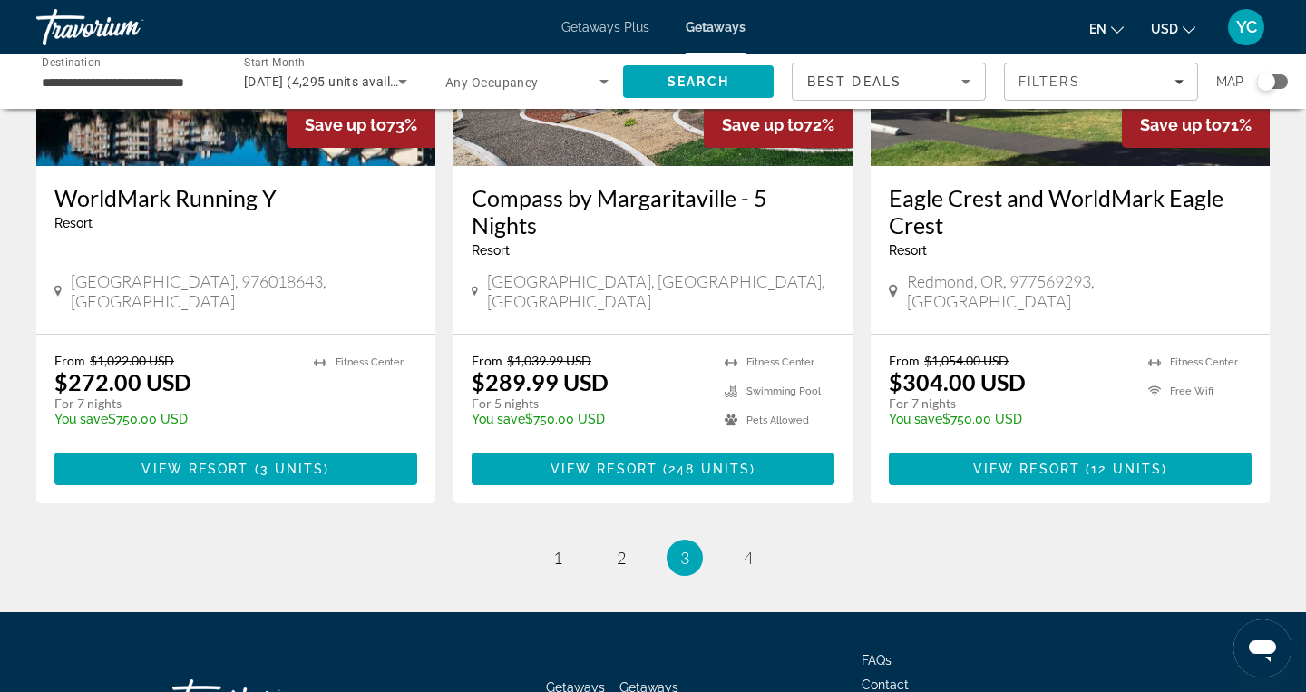
scroll to position [2352, 0]
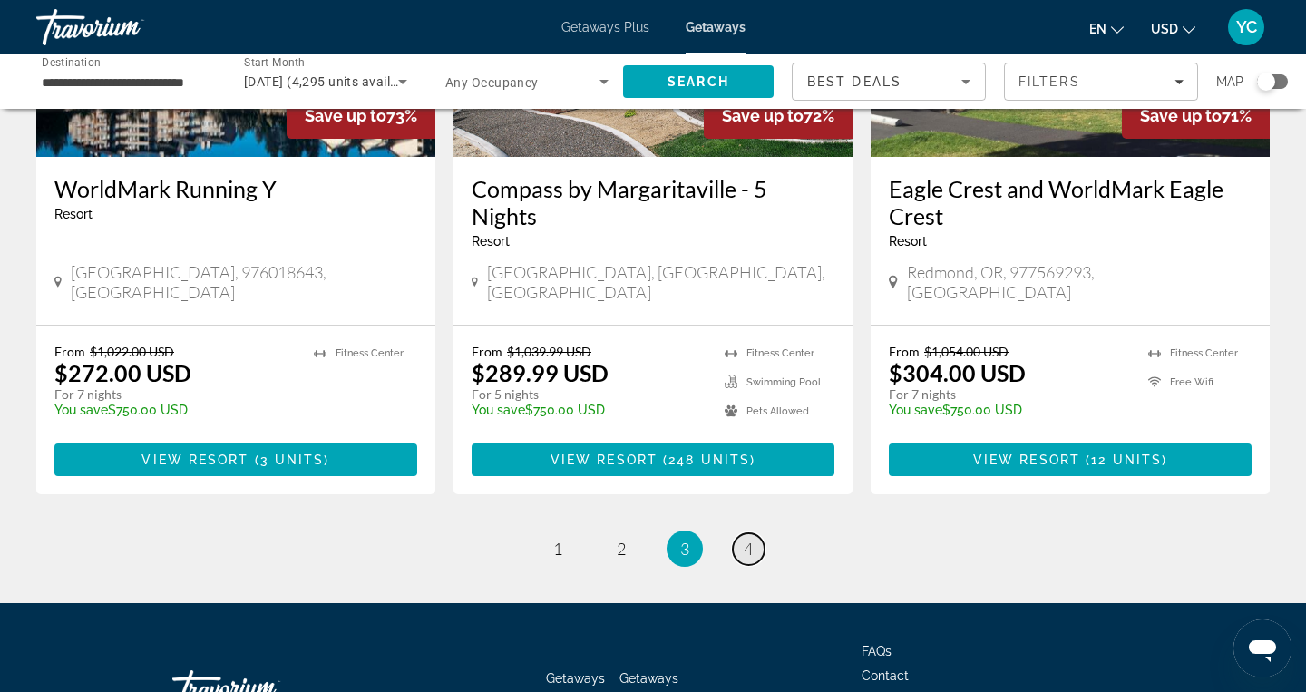
click at [749, 539] on span "4" at bounding box center [748, 549] width 9 height 20
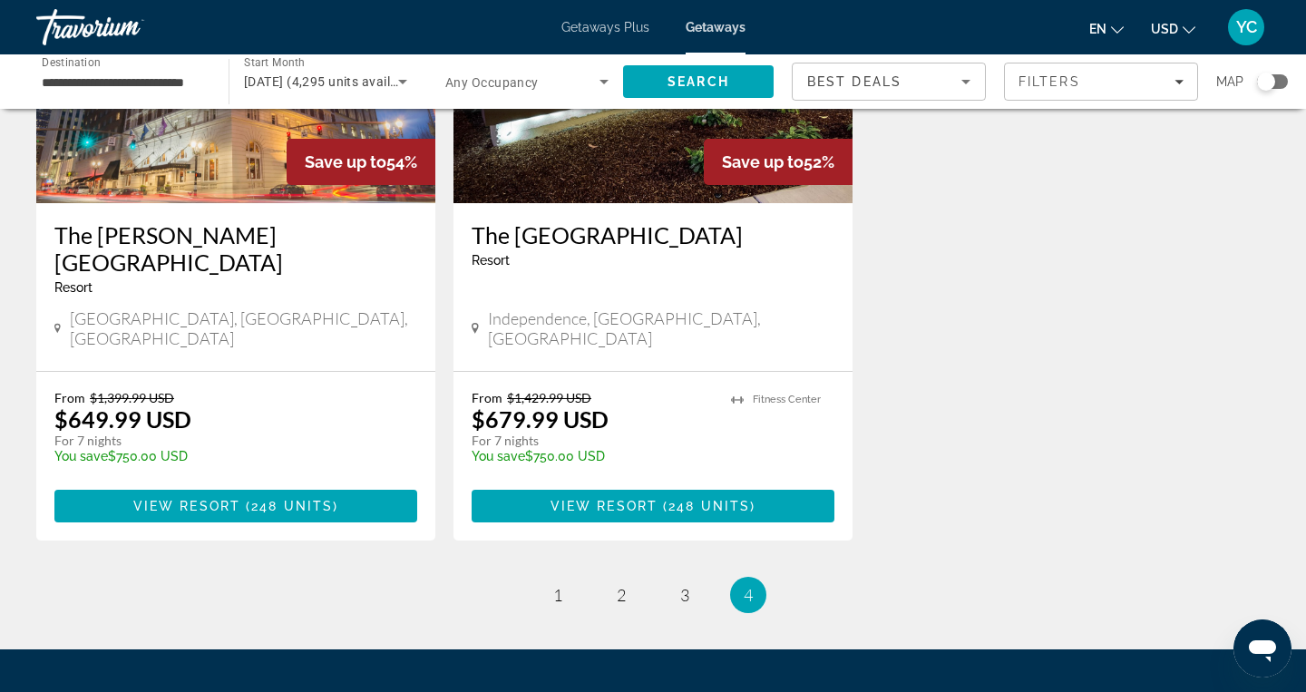
scroll to position [2325, 0]
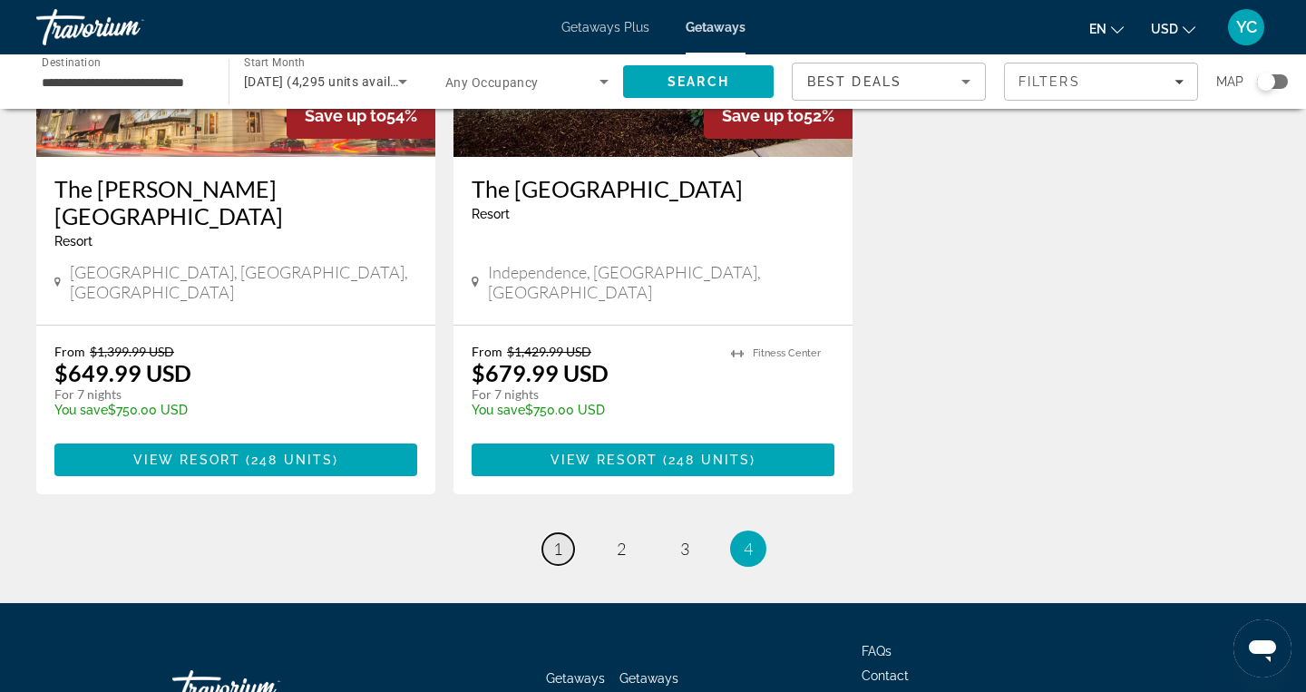
click at [569, 533] on link "page 1" at bounding box center [558, 549] width 32 height 32
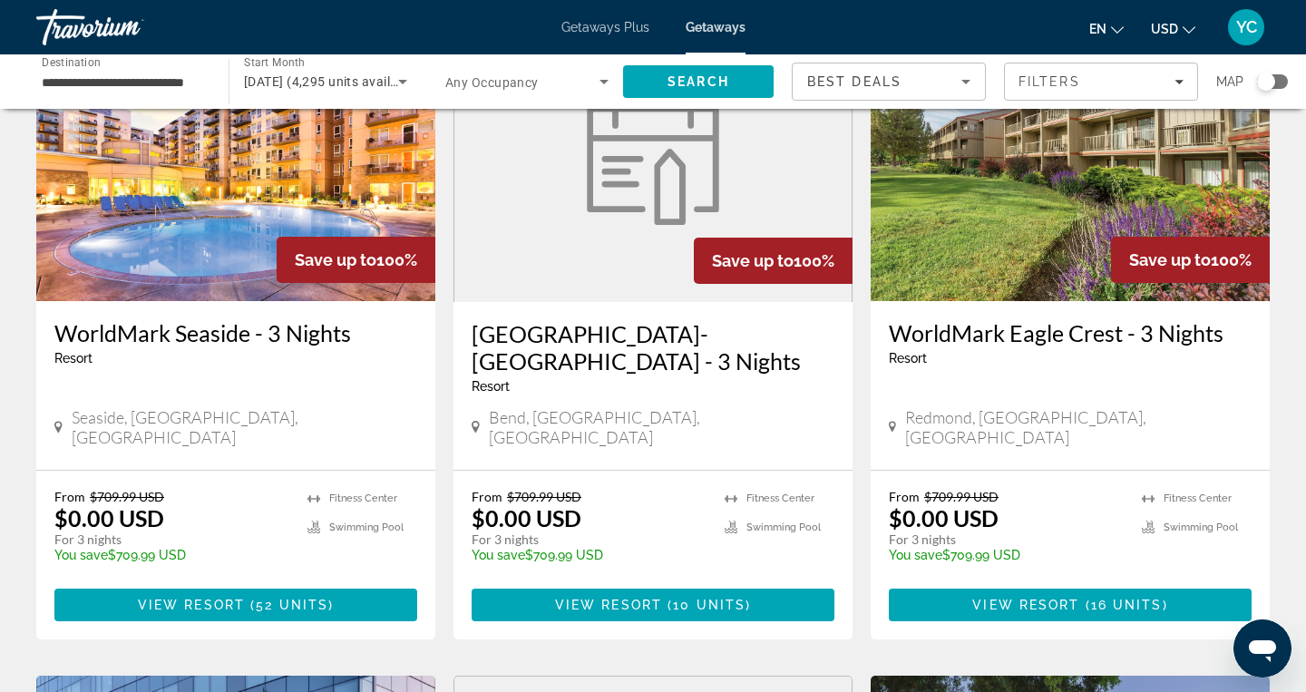
scroll to position [1483, 0]
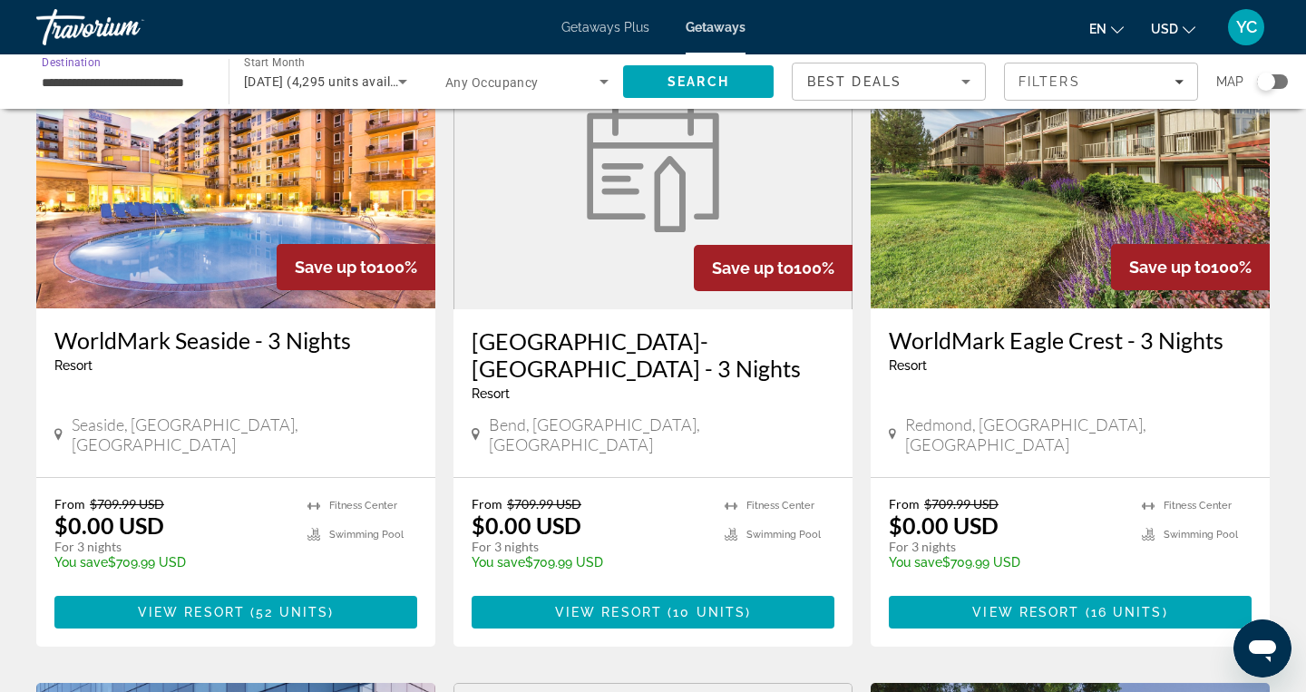
click at [107, 82] on input "**********" at bounding box center [123, 83] width 163 height 22
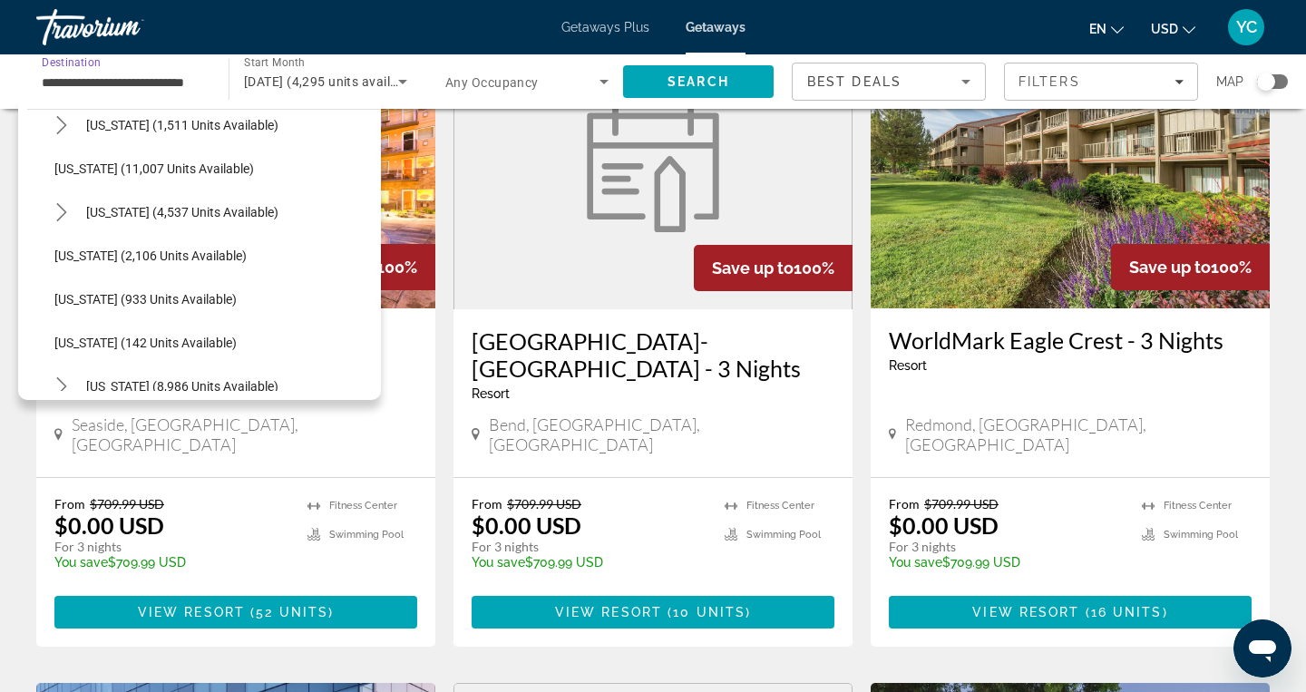
scroll to position [0, 0]
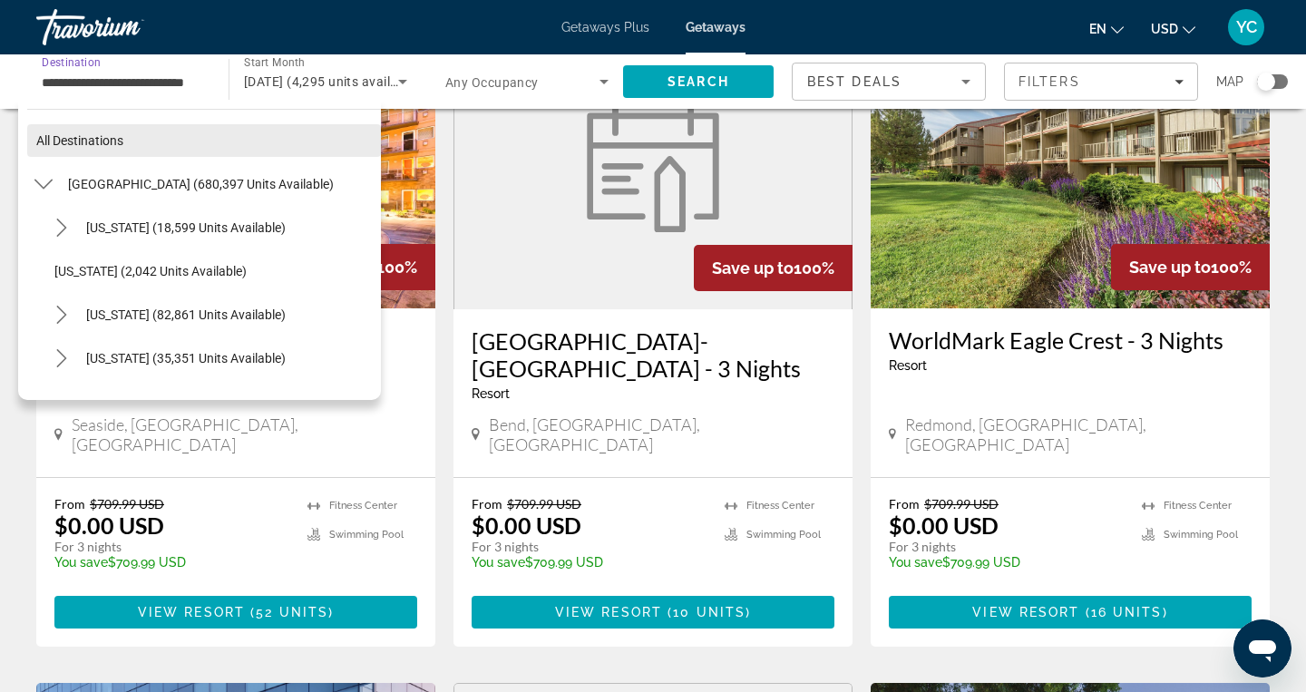
click at [47, 138] on span "All destinations" at bounding box center [79, 140] width 87 height 15
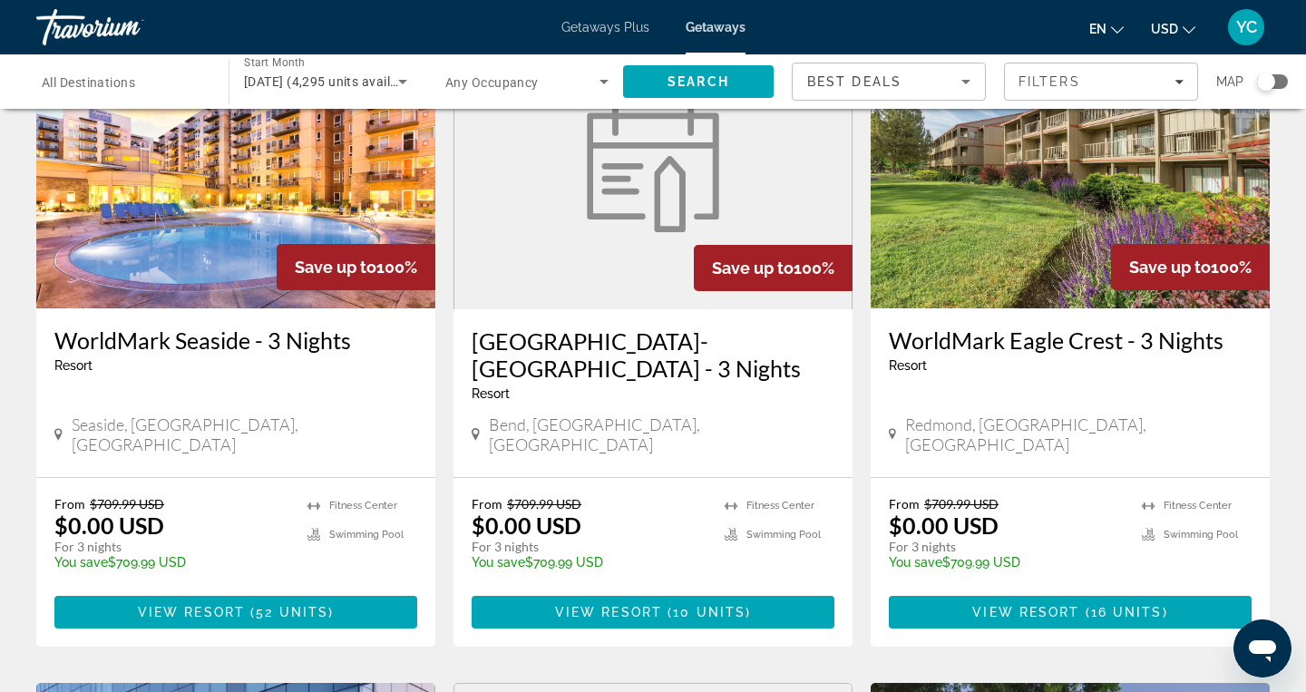
click at [75, 76] on span "All Destinations" at bounding box center [88, 82] width 93 height 15
click at [75, 76] on input "Destination All Destinations" at bounding box center [123, 83] width 163 height 22
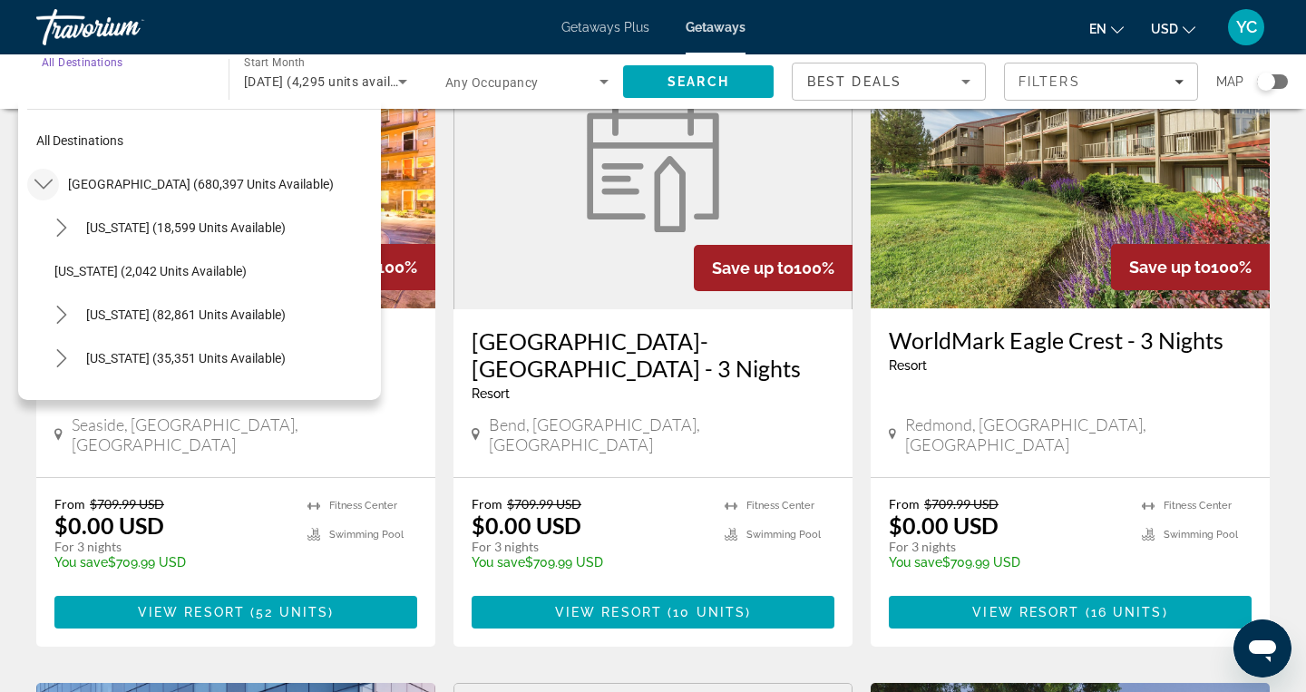
click at [46, 189] on icon "Toggle United States (680,397 units available) submenu" at bounding box center [43, 184] width 18 height 18
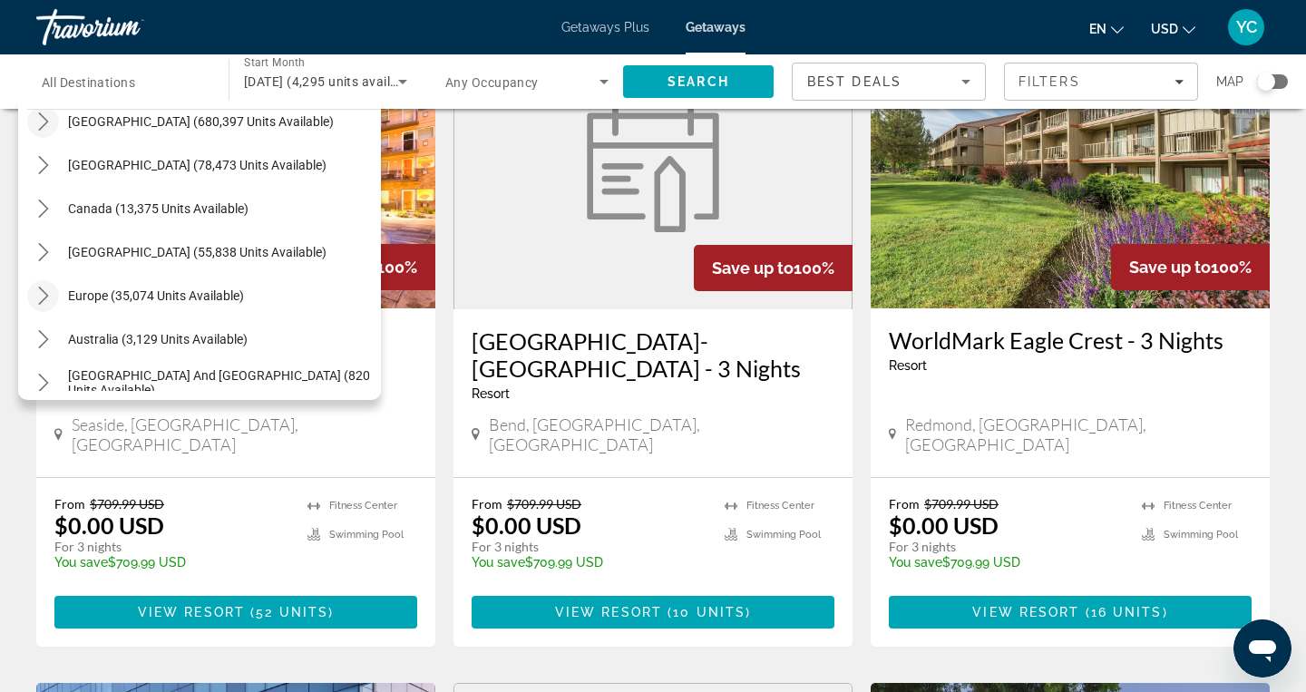
click at [47, 297] on icon "Toggle Europe (35,074 units available) submenu" at bounding box center [43, 296] width 18 height 18
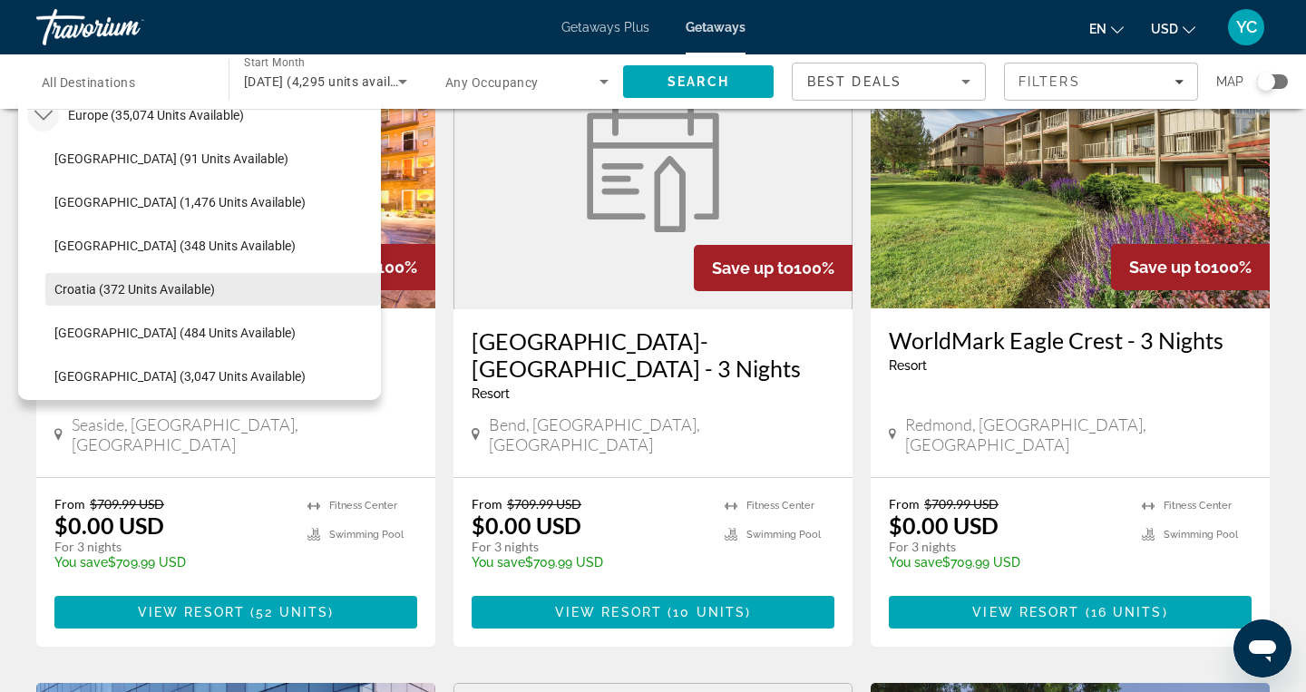
scroll to position [244, 0]
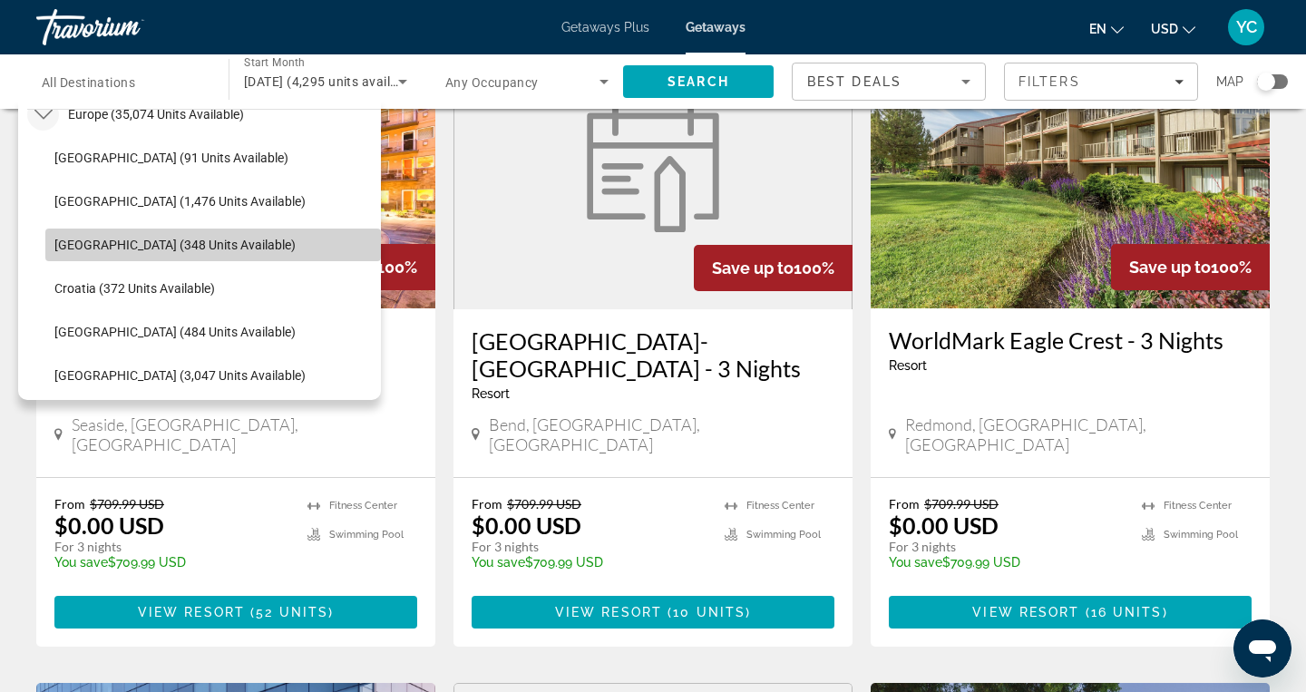
click at [194, 236] on span "Select destination: Belgium (348 units available)" at bounding box center [213, 245] width 336 height 44
type input "**********"
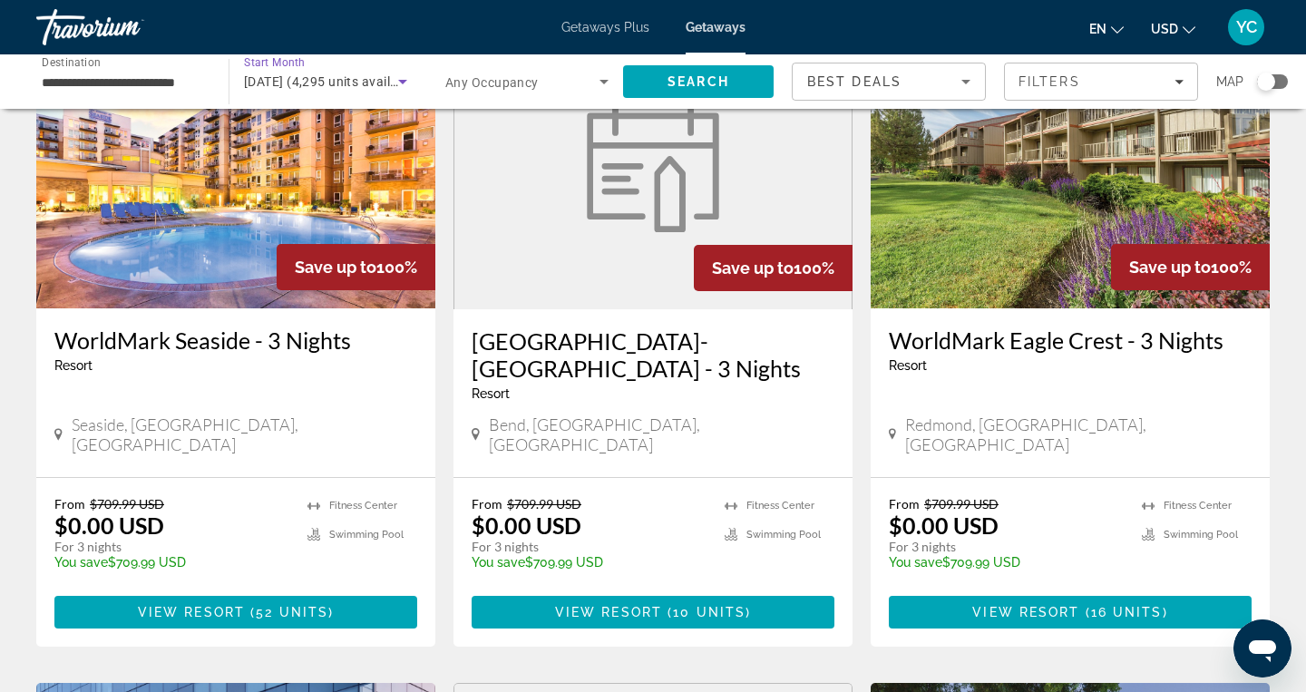
click at [296, 83] on span "[DATE] (4,295 units available)" at bounding box center [332, 81] width 176 height 15
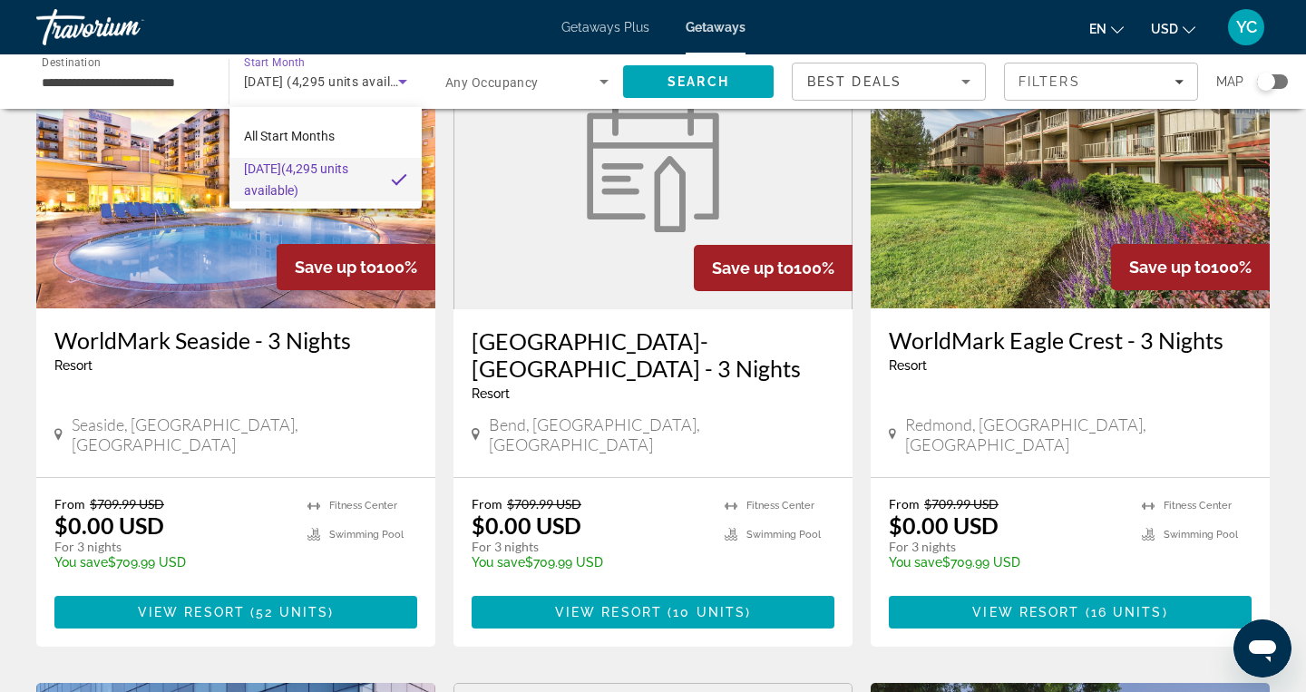
click at [575, 79] on div at bounding box center [653, 346] width 1306 height 692
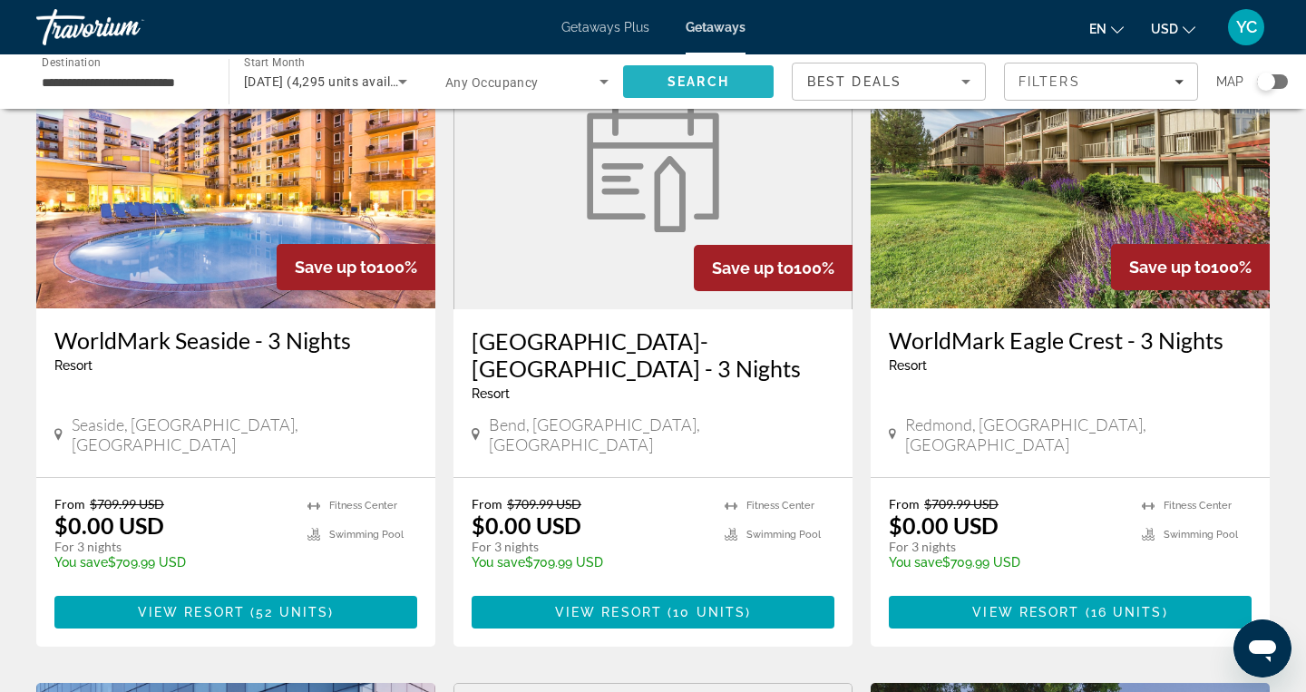
click at [728, 76] on span "Search" at bounding box center [698, 82] width 151 height 44
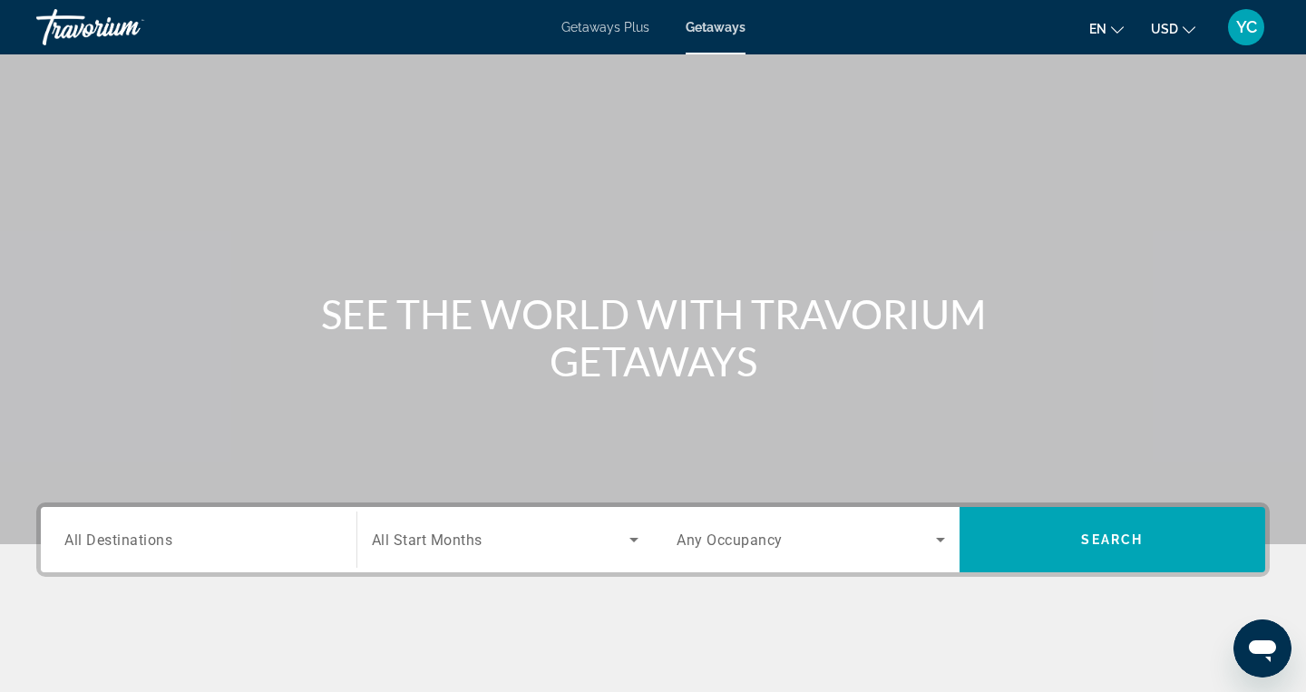
click at [136, 545] on span "All Destinations" at bounding box center [118, 539] width 108 height 17
click at [136, 545] on input "Destination All Destinations" at bounding box center [198, 541] width 269 height 22
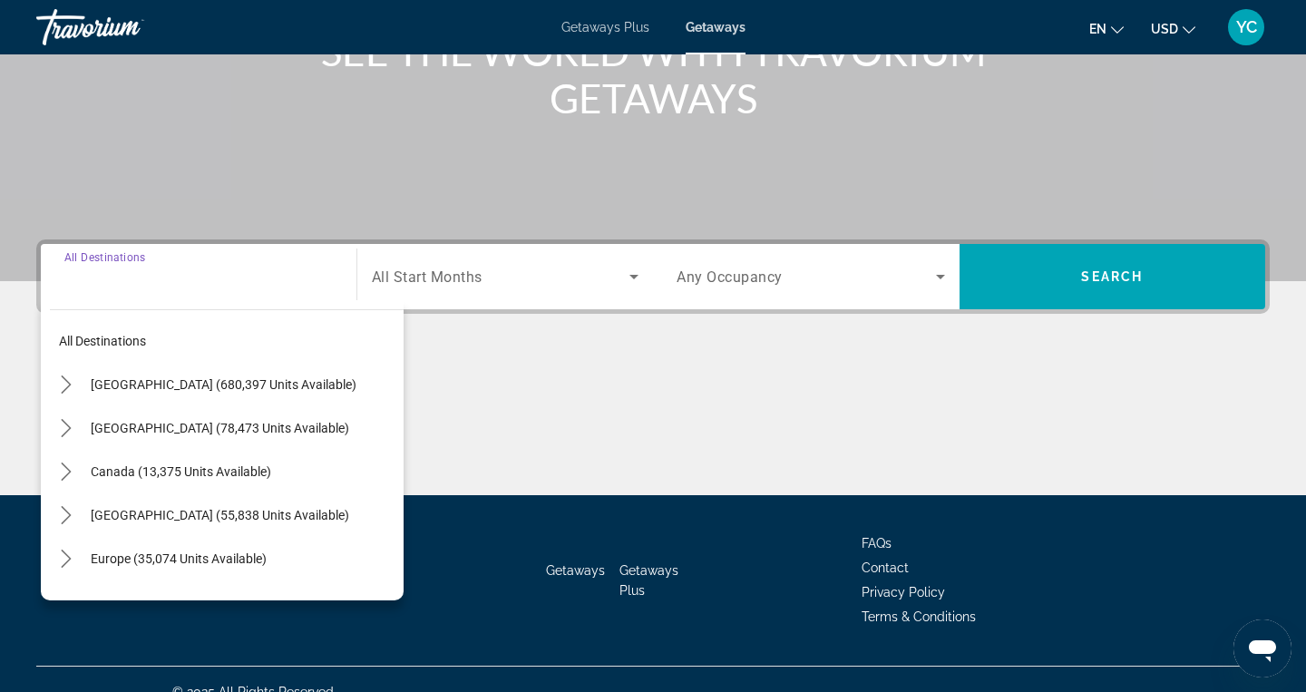
scroll to position [288, 0]
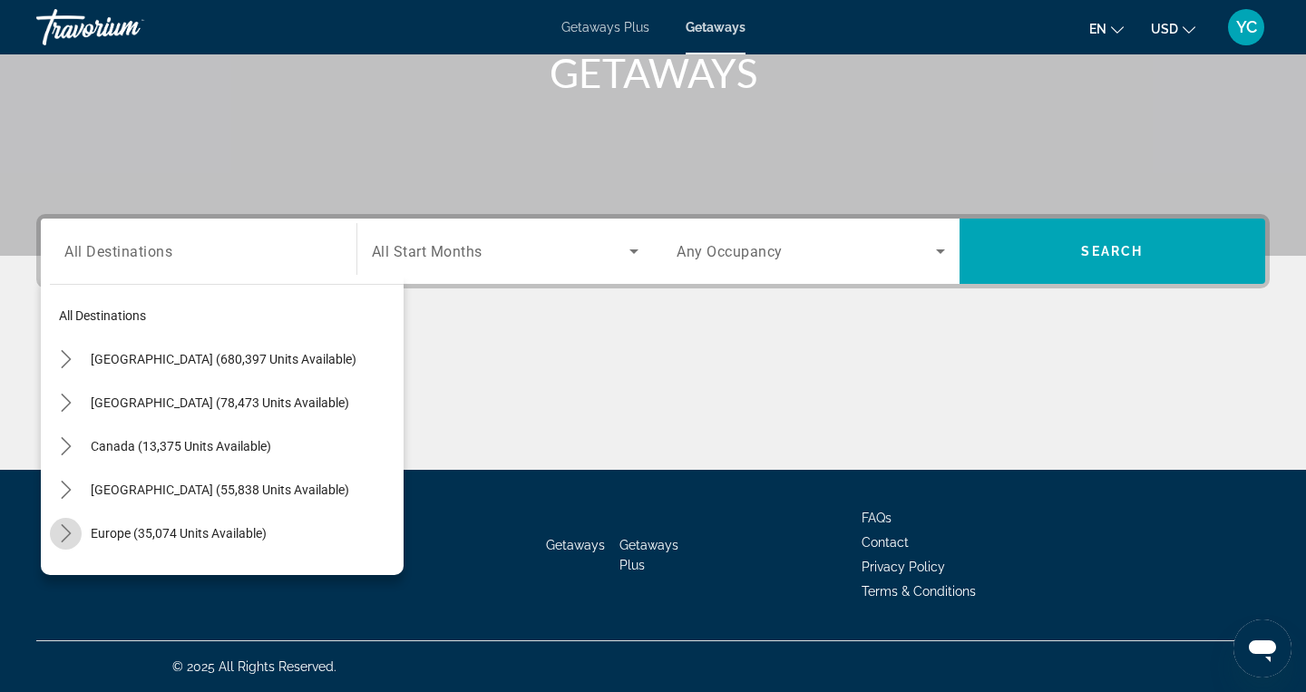
click at [70, 537] on icon "Toggle Europe (35,074 units available) submenu" at bounding box center [66, 533] width 18 height 18
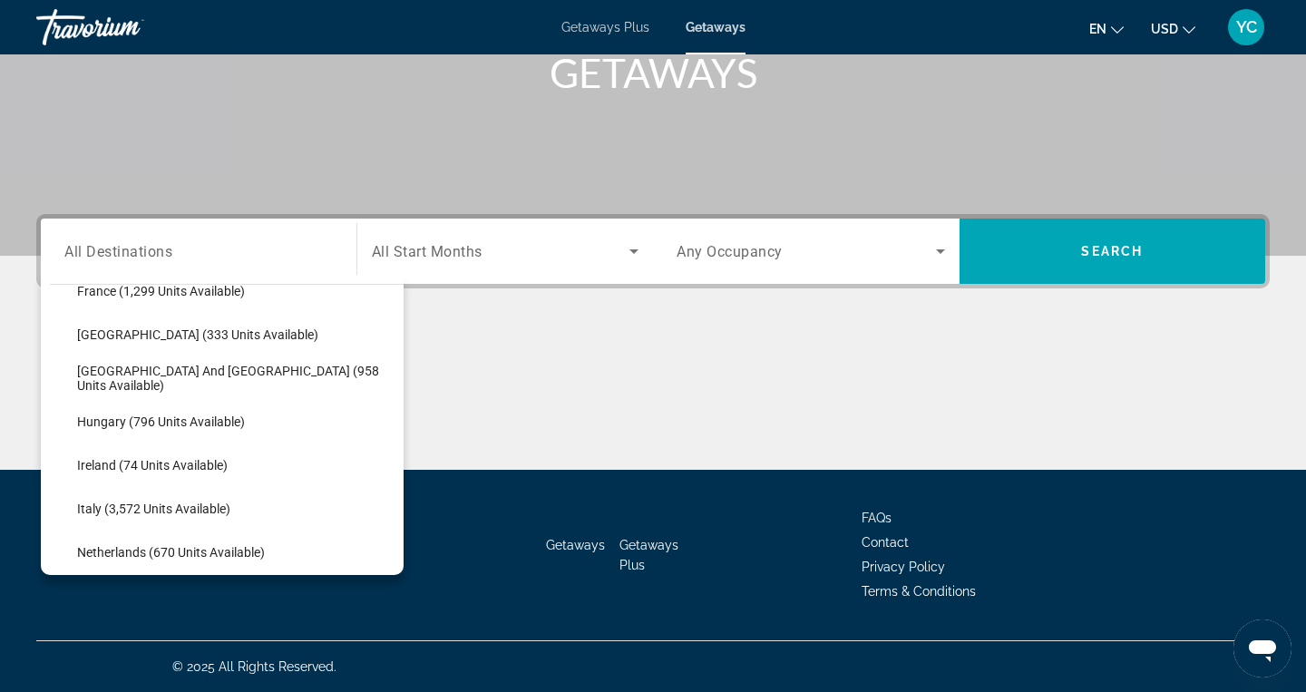
scroll to position [540, 0]
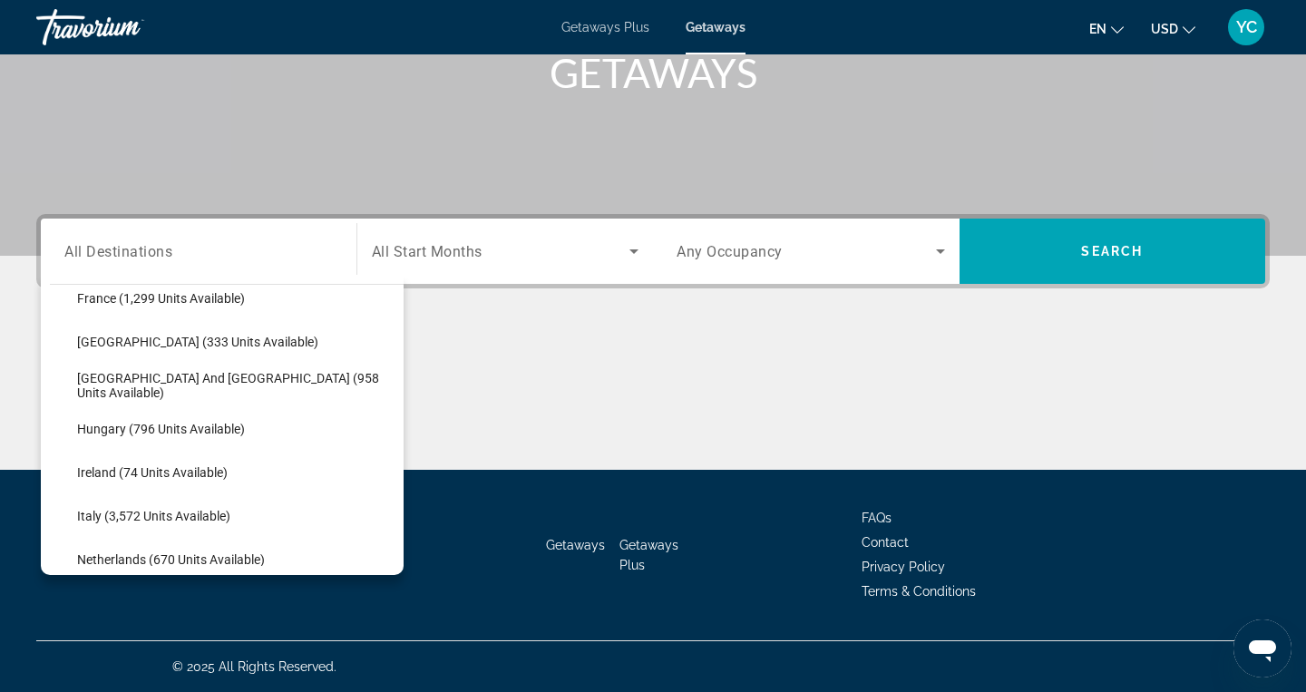
click at [453, 305] on div "Destination All Destinations All destinations [GEOGRAPHIC_DATA] (680,397 units …" at bounding box center [653, 342] width 1306 height 256
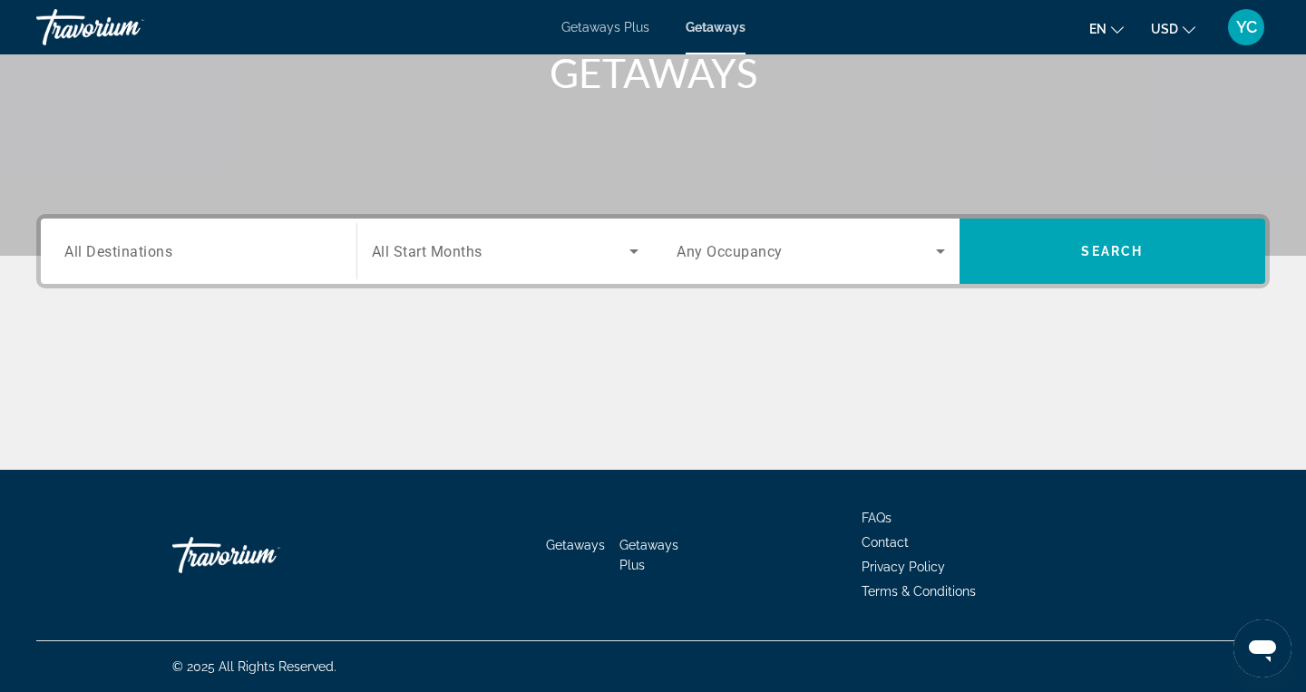
click at [158, 250] on span "All Destinations" at bounding box center [118, 250] width 108 height 17
click at [158, 250] on input "Destination All Destinations" at bounding box center [198, 252] width 269 height 22
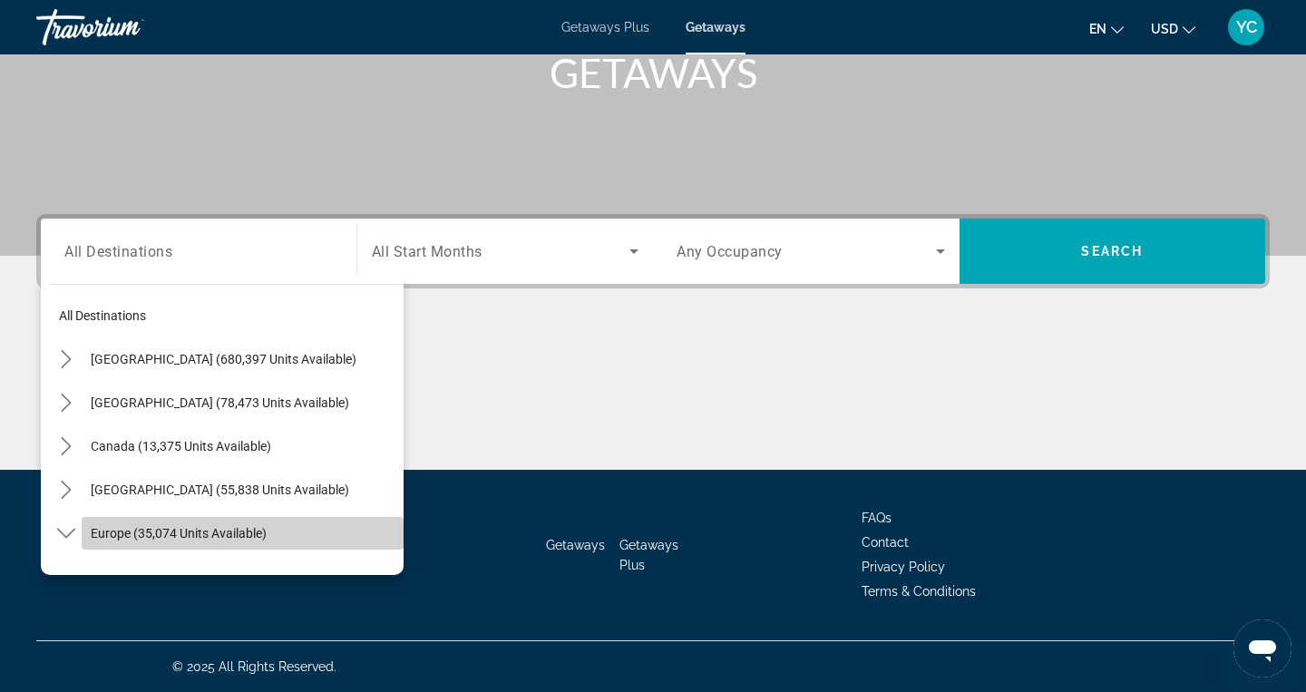
click at [102, 537] on span "Europe (35,074 units available)" at bounding box center [179, 533] width 176 height 15
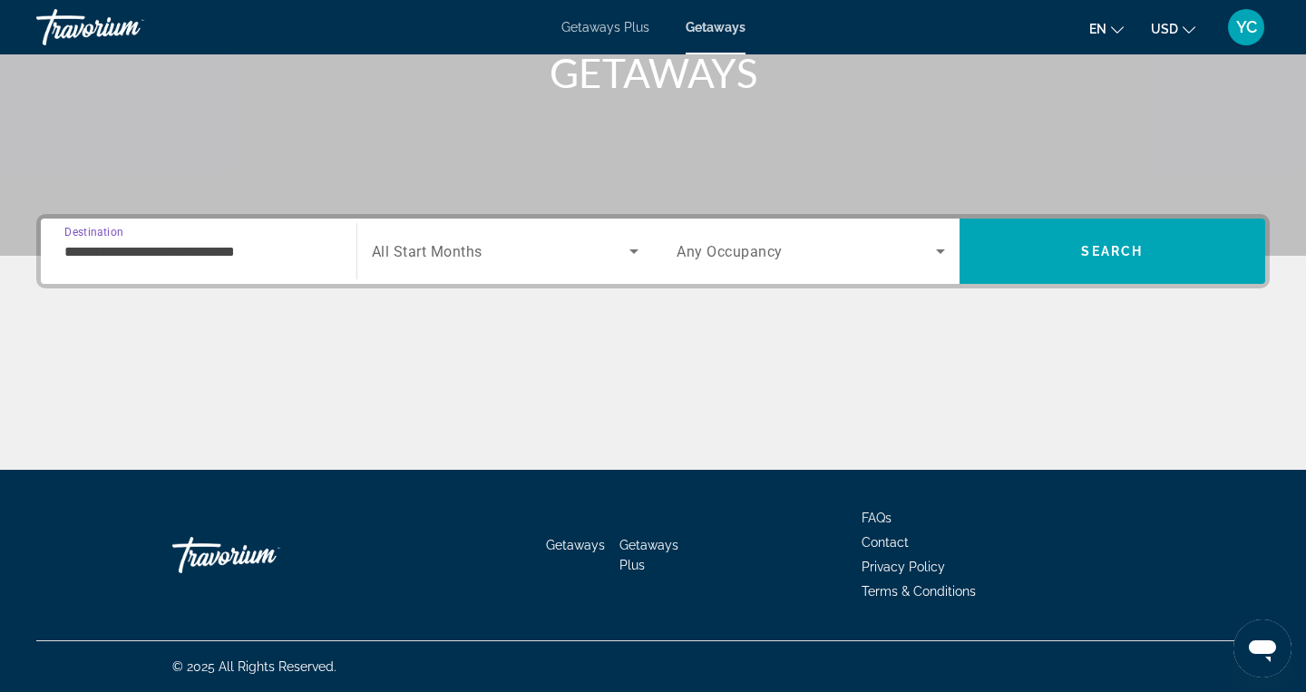
click at [78, 251] on input "**********" at bounding box center [198, 252] width 269 height 22
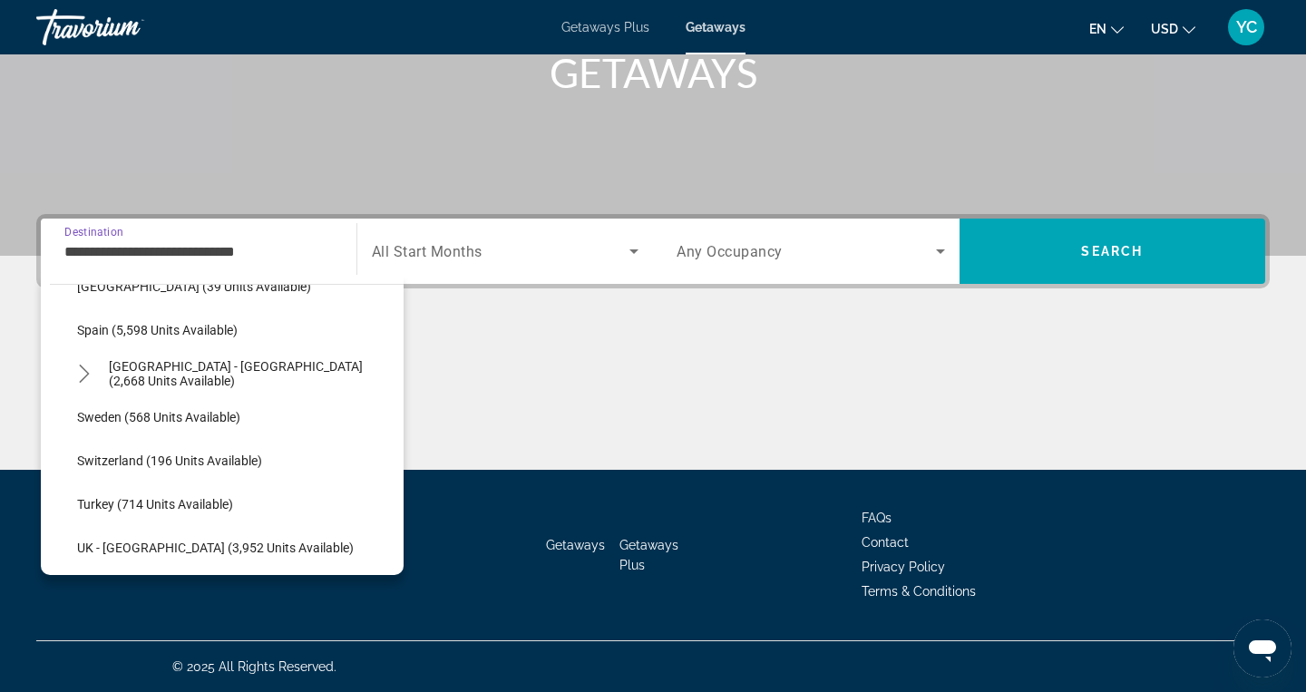
scroll to position [969, 0]
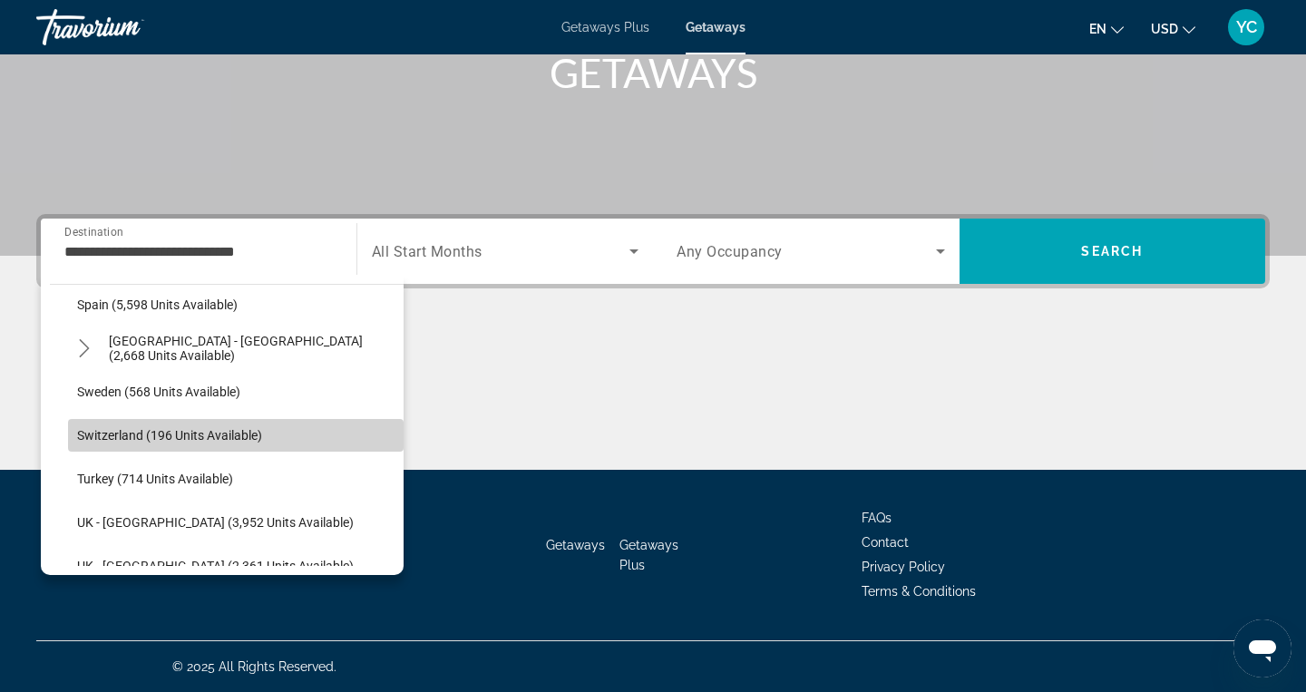
click at [138, 433] on span "Switzerland (196 units available)" at bounding box center [169, 435] width 185 height 15
type input "**********"
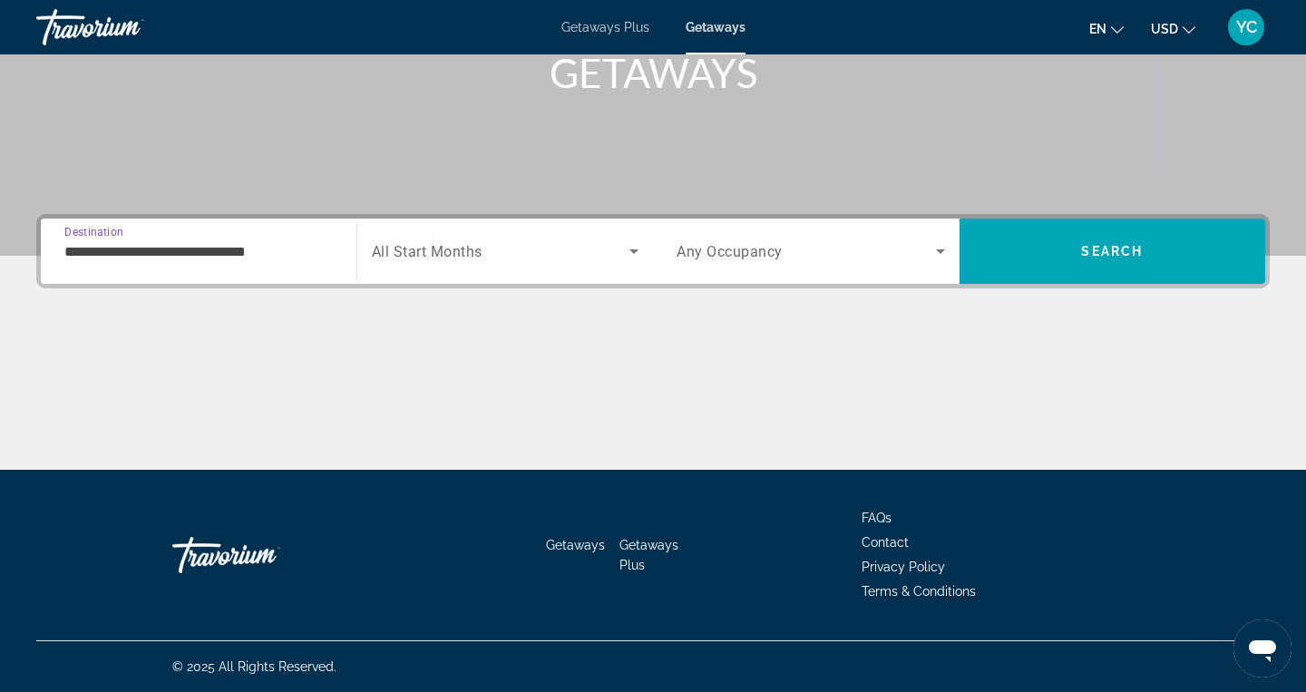
click at [464, 246] on span "All Start Months" at bounding box center [427, 251] width 111 height 17
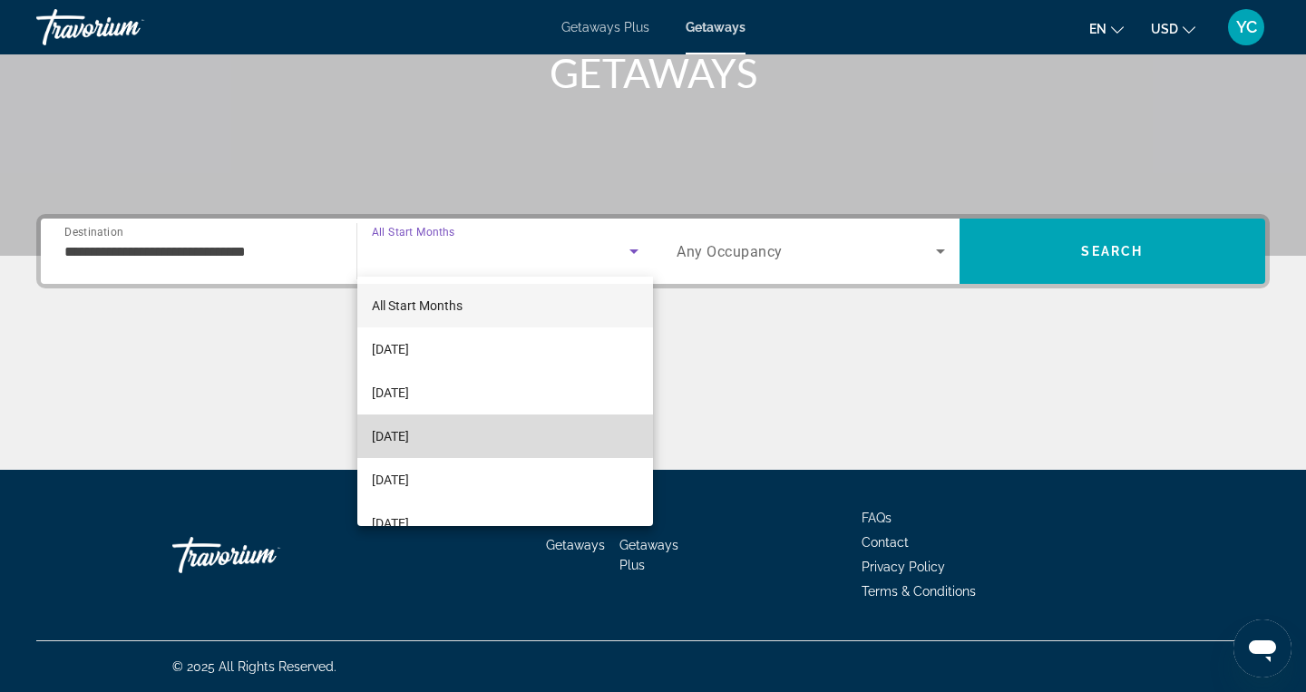
click at [409, 428] on span "[DATE]" at bounding box center [390, 436] width 37 height 22
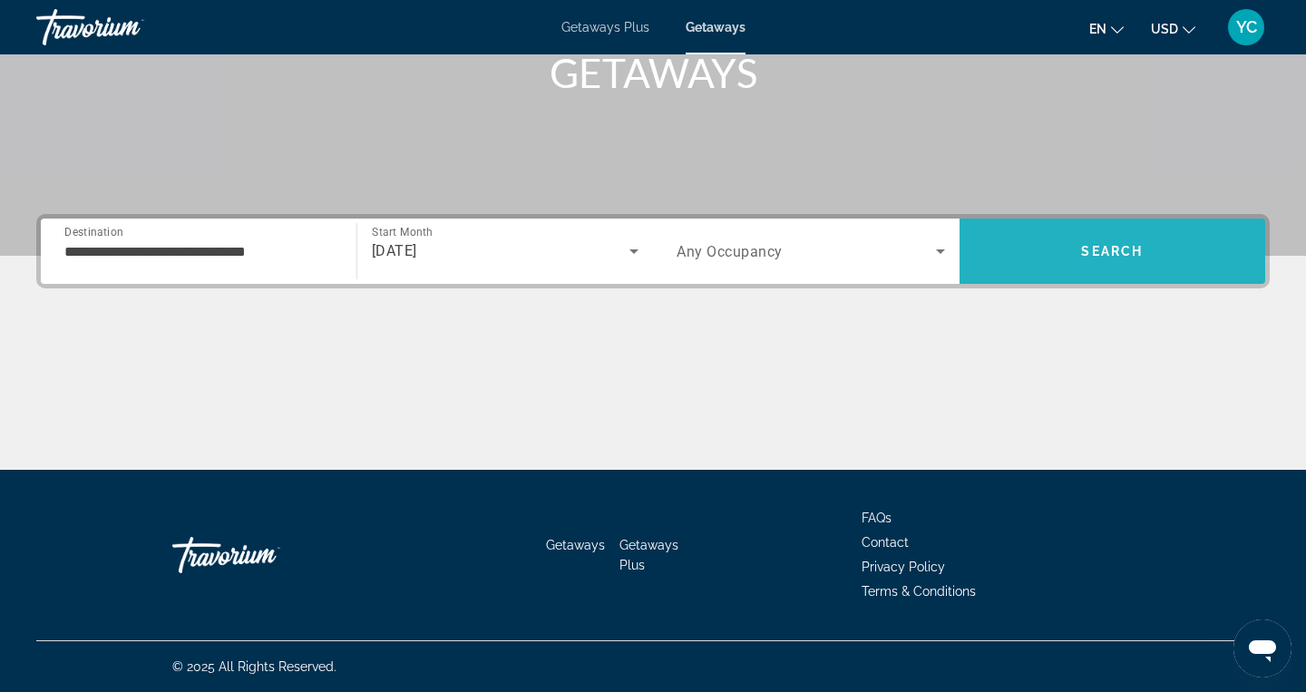
click at [1003, 219] on span "Search" at bounding box center [1113, 251] width 307 height 65
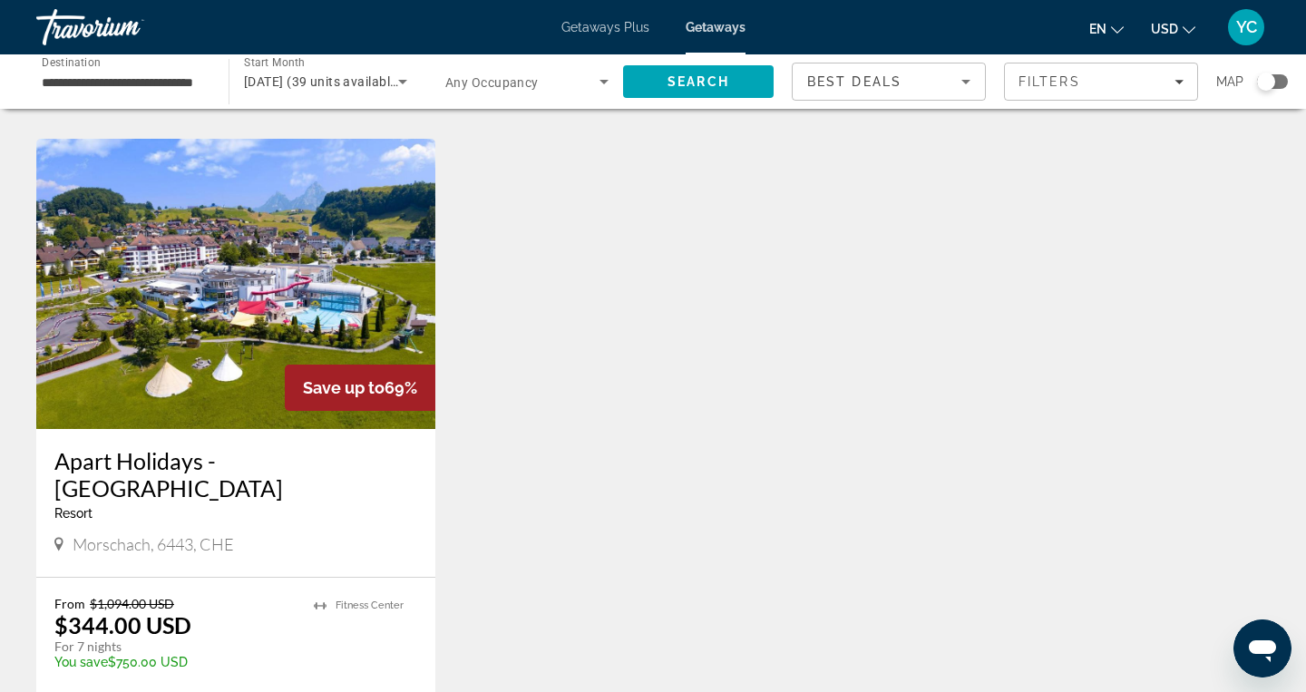
scroll to position [654, 0]
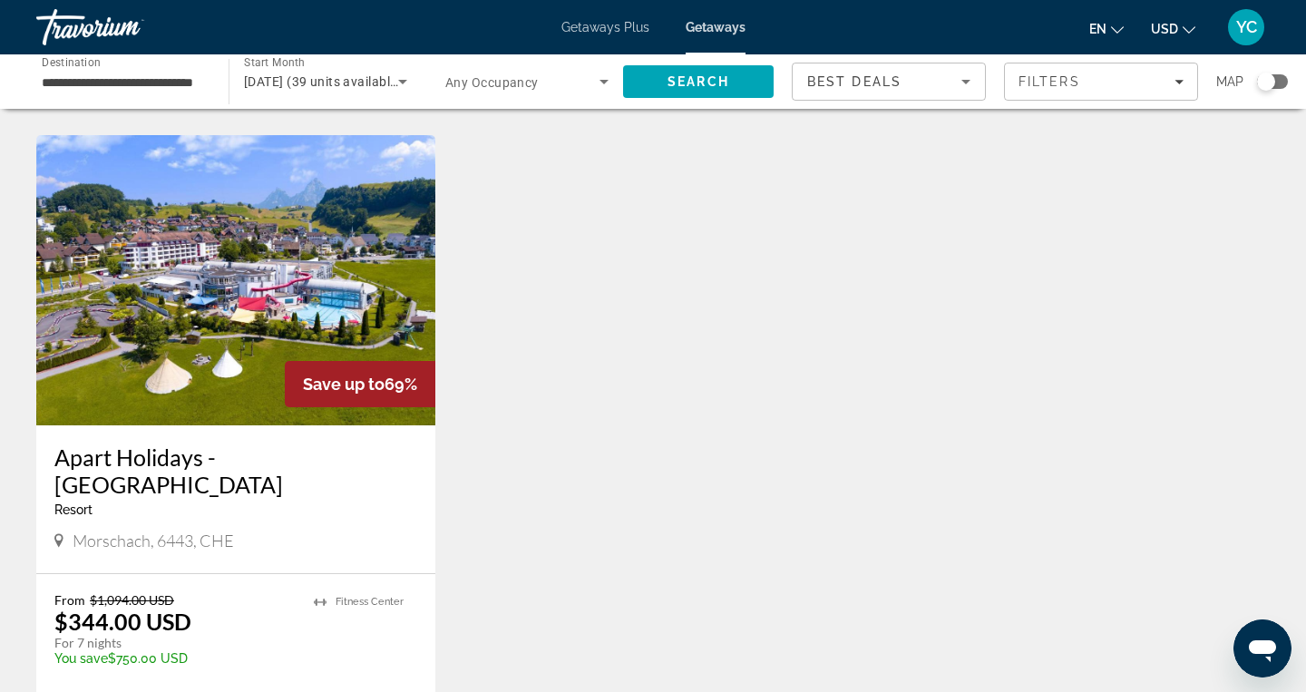
click at [269, 321] on img "Main content" at bounding box center [235, 280] width 399 height 290
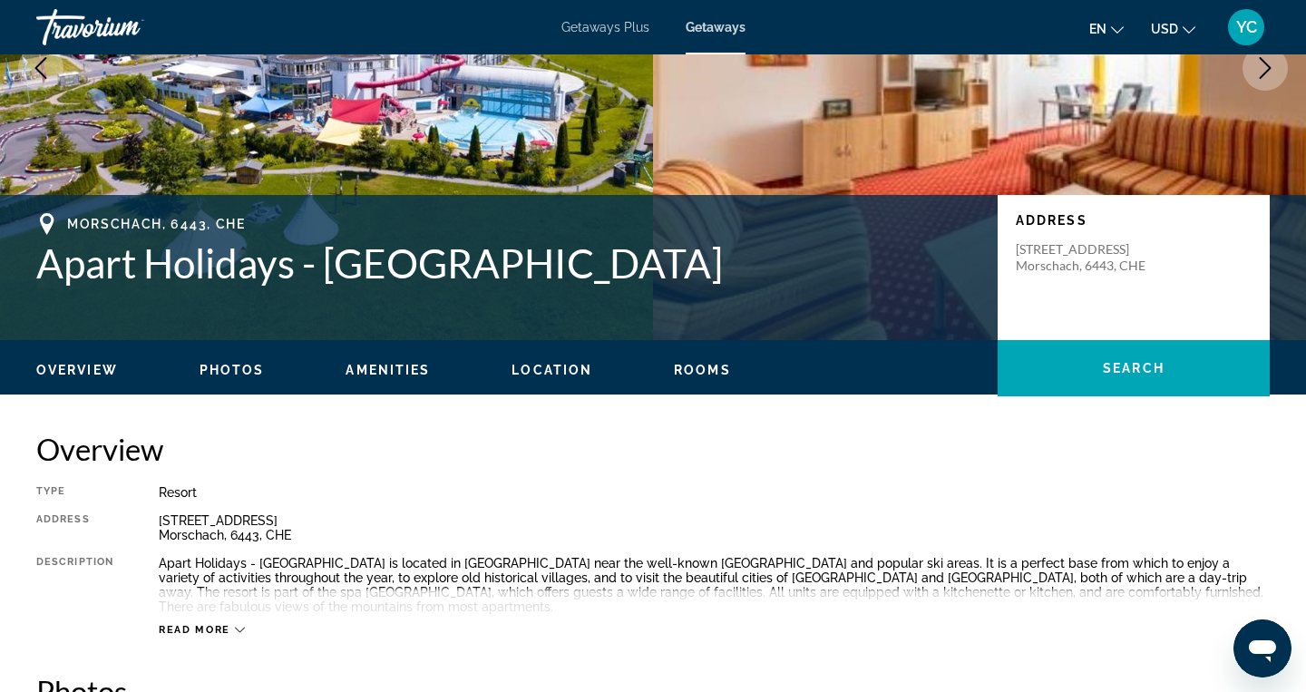
scroll to position [254, 0]
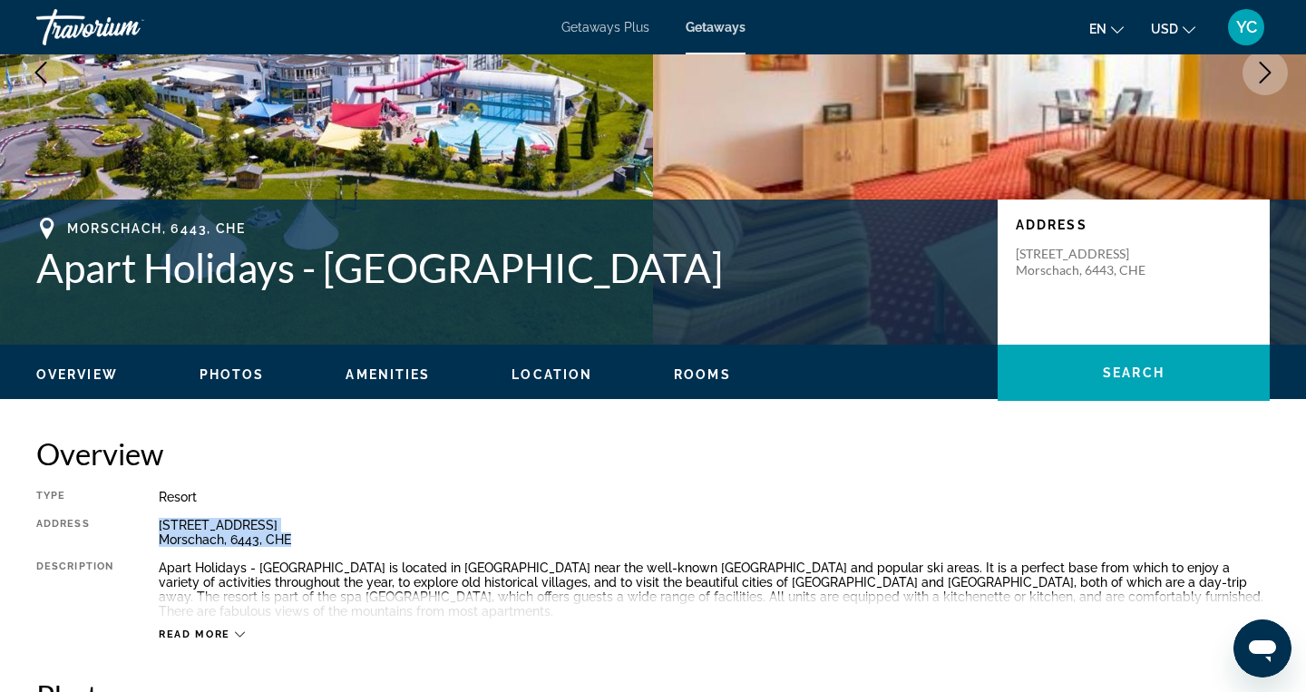
drag, startPoint x: 155, startPoint y: 522, endPoint x: 303, endPoint y: 542, distance: 149.3
click at [303, 542] on div "Type Resort All-Inclusive No All-Inclusive Address [STREET_ADDRESS], CHE Descri…" at bounding box center [653, 566] width 1234 height 152
copy div "[STREET_ADDRESS]"
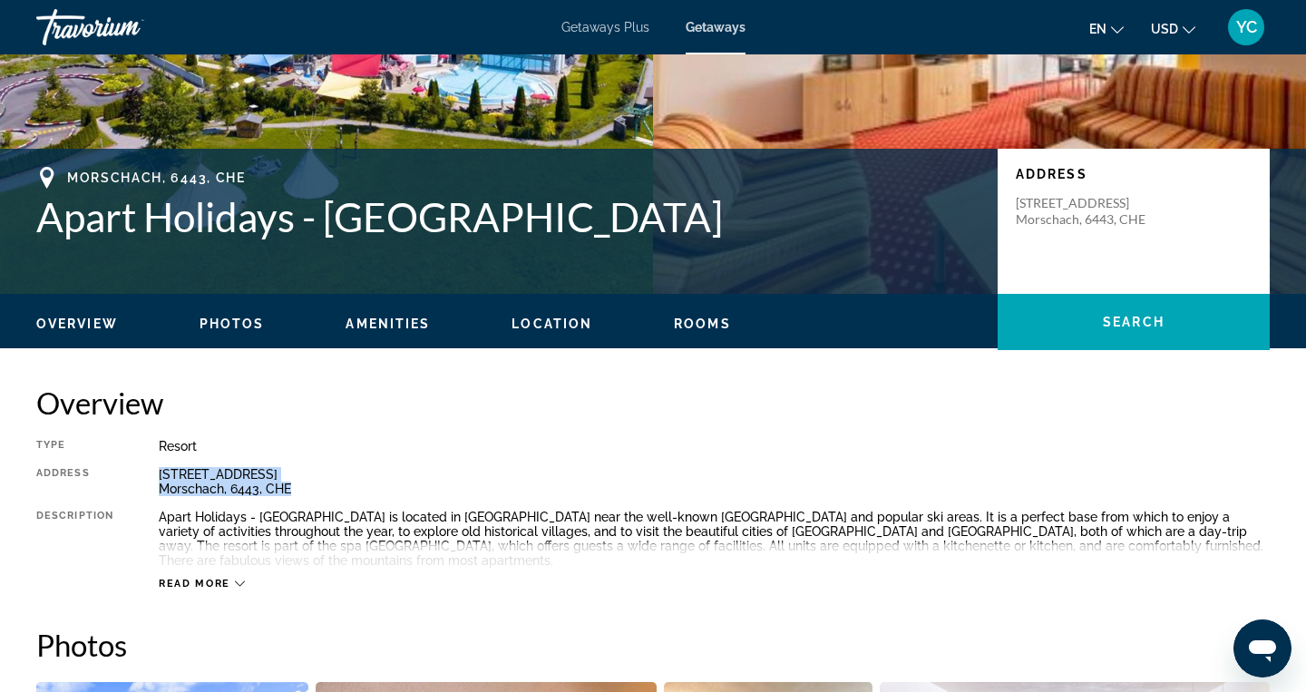
scroll to position [314, 0]
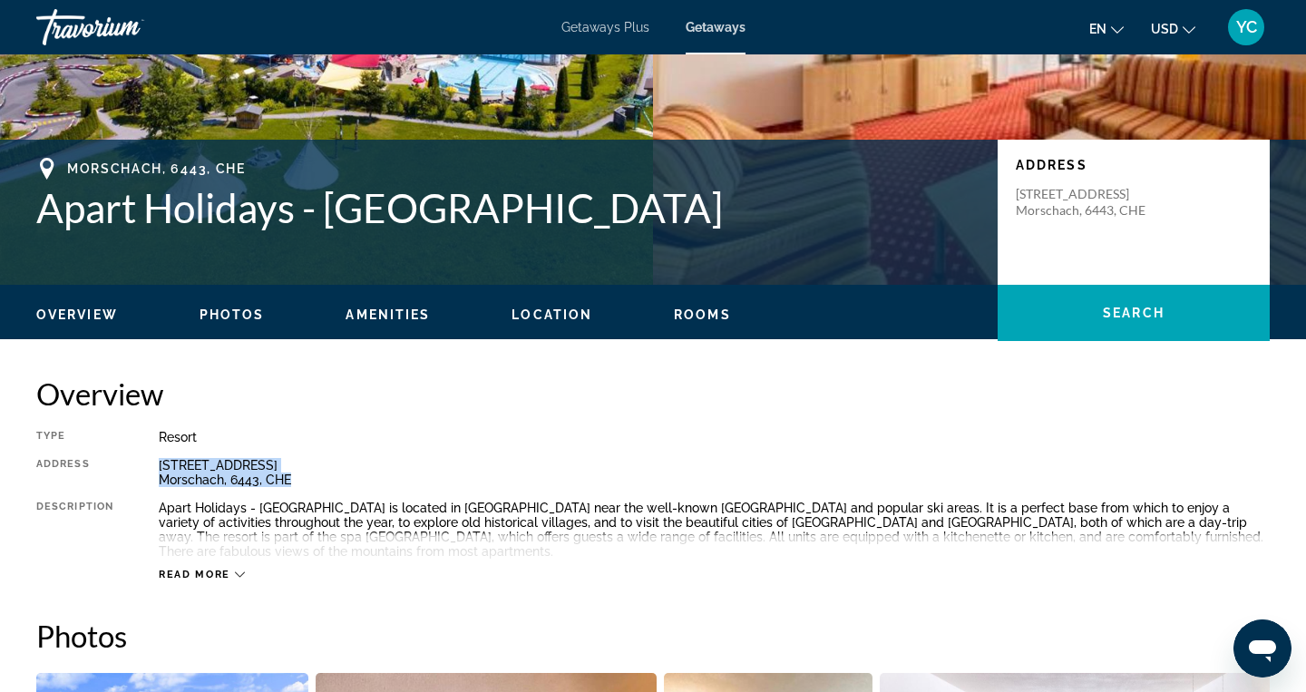
click at [239, 576] on icon "Main content" at bounding box center [240, 574] width 10 height 5
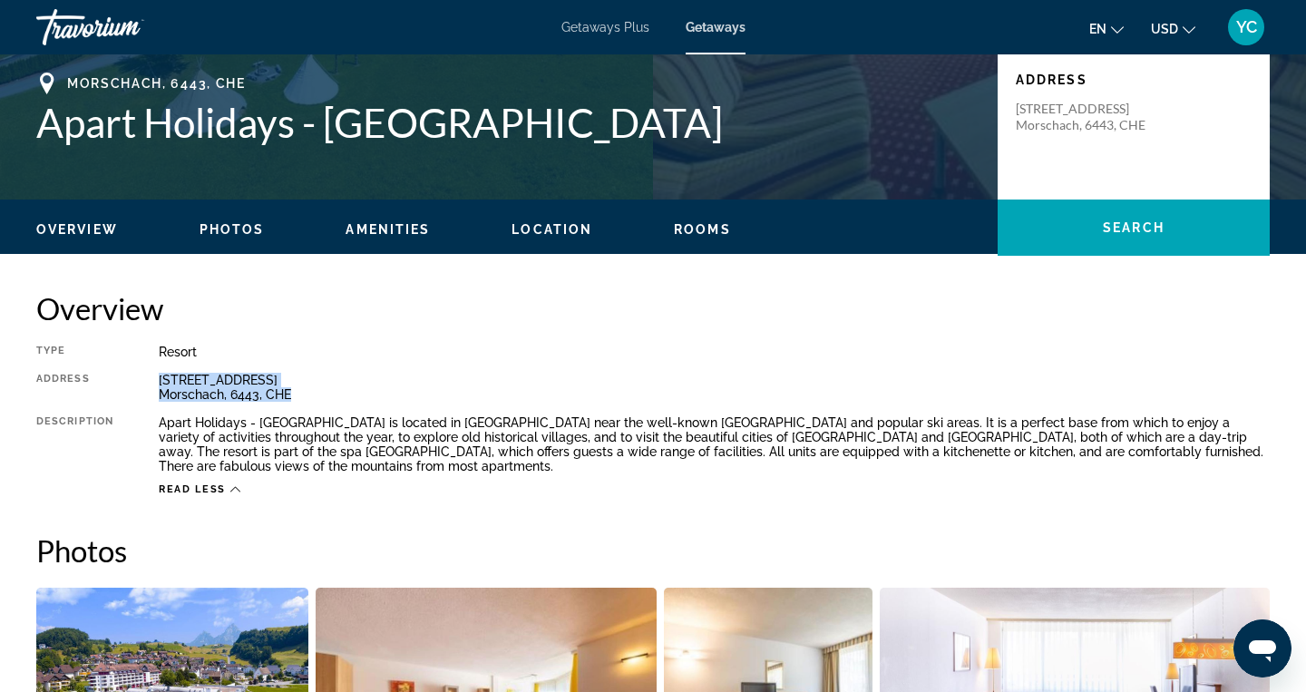
scroll to position [434, 0]
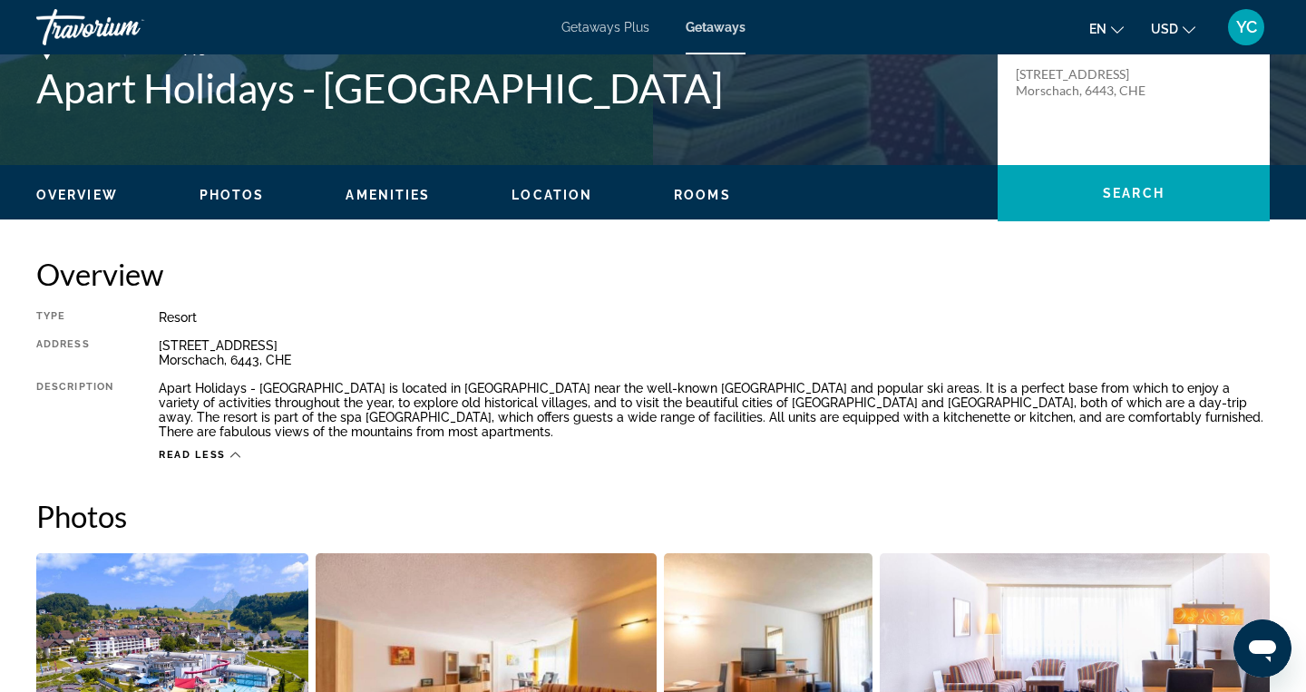
click at [382, 285] on h2 "Overview" at bounding box center [653, 274] width 1234 height 36
click at [232, 448] on button "Read less" at bounding box center [200, 455] width 82 height 14
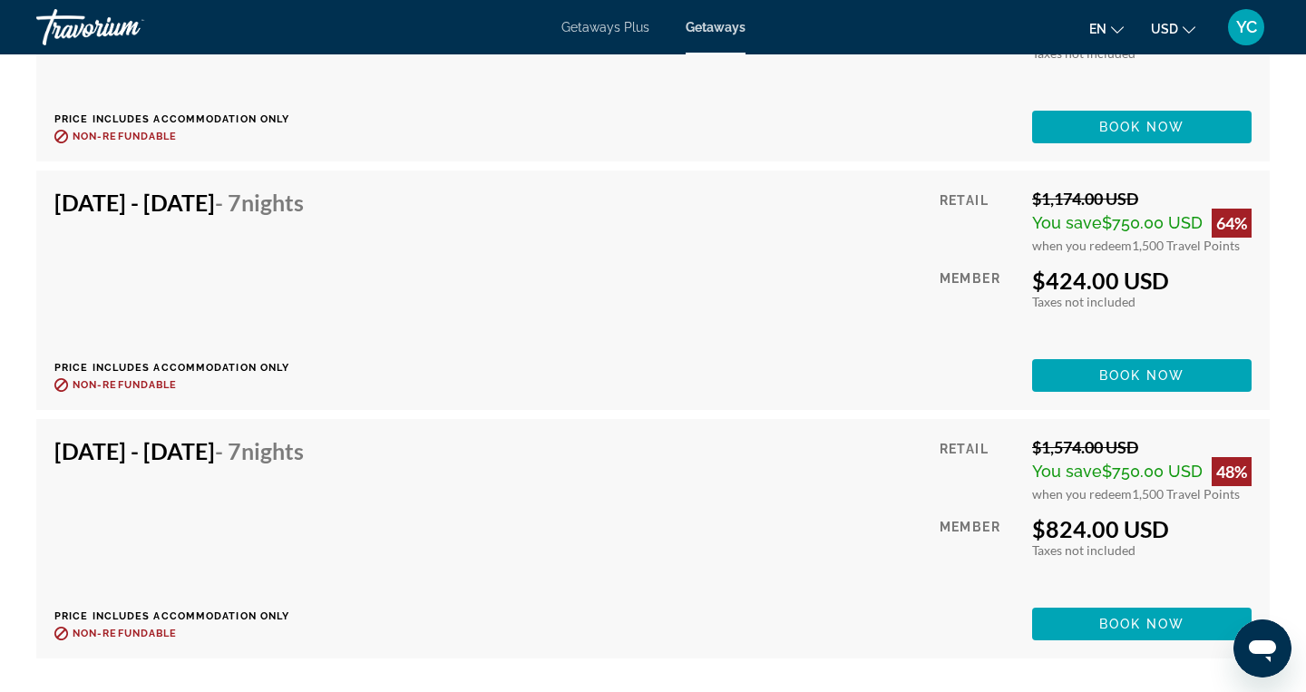
scroll to position [3638, 0]
